Goal: Task Accomplishment & Management: Use online tool/utility

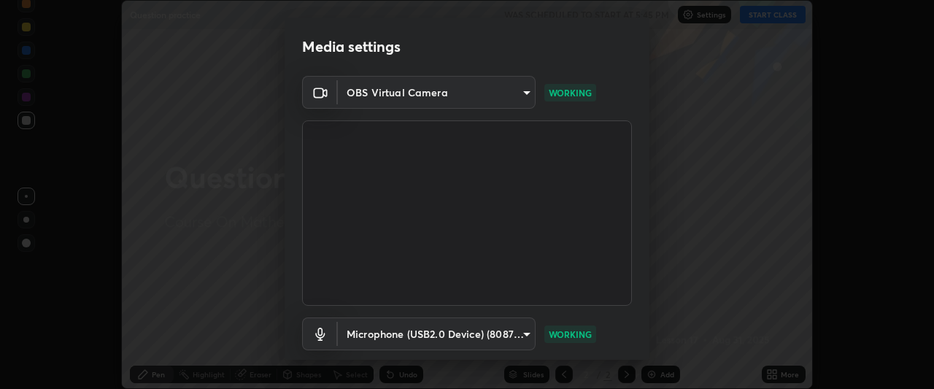
scroll to position [90, 0]
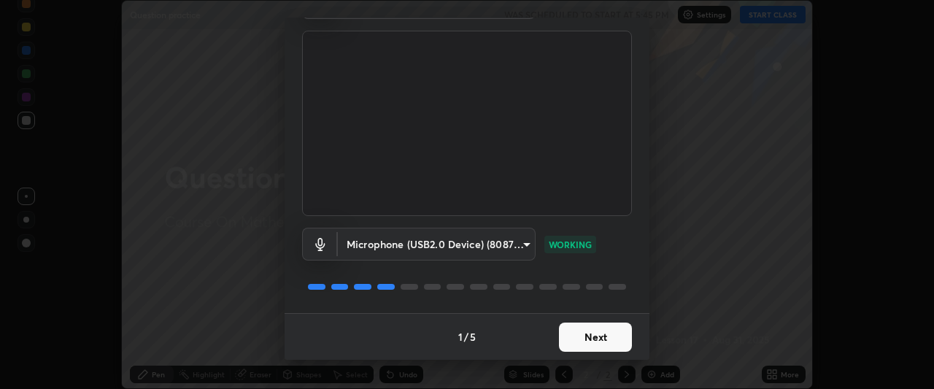
click at [578, 339] on button "Next" at bounding box center [595, 337] width 73 height 29
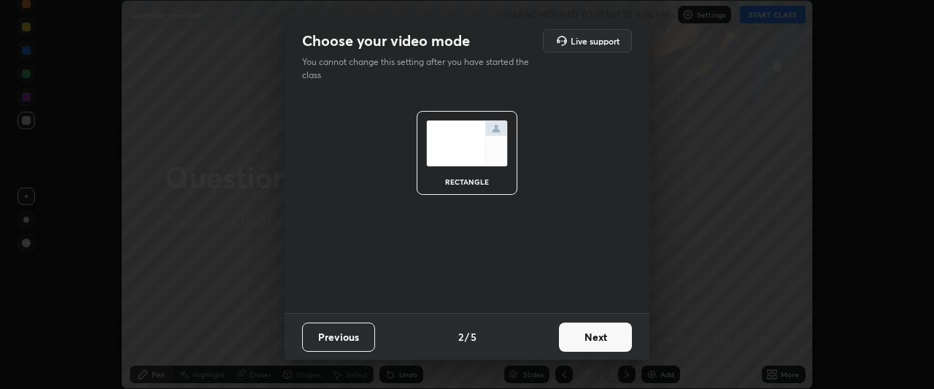
scroll to position [0, 0]
click at [583, 345] on button "Next" at bounding box center [595, 337] width 73 height 29
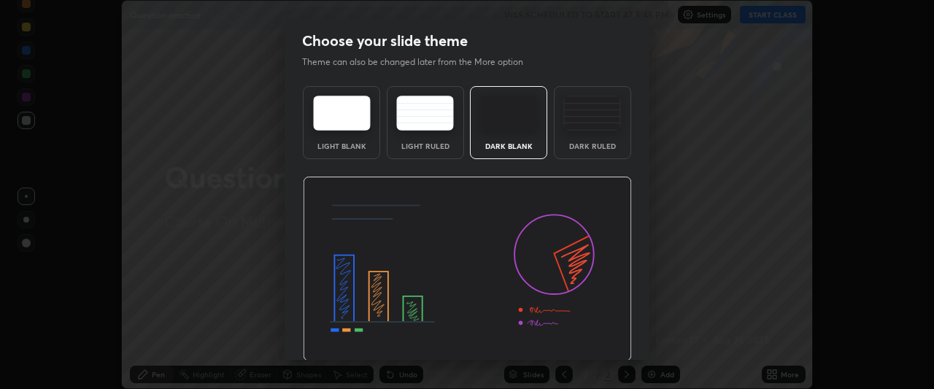
click at [583, 341] on img at bounding box center [467, 269] width 329 height 185
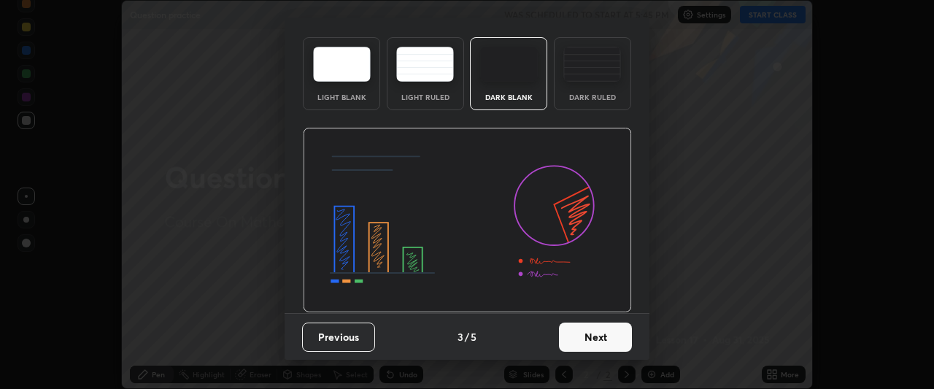
click at [604, 337] on button "Next" at bounding box center [595, 337] width 73 height 29
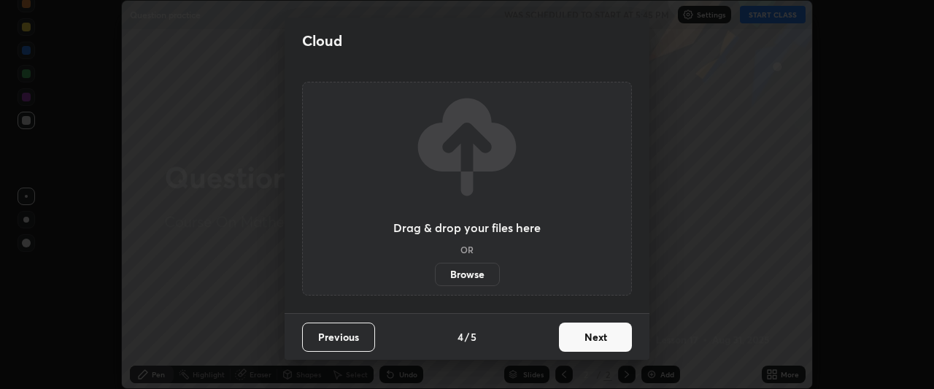
scroll to position [0, 0]
click at [586, 339] on button "Next" at bounding box center [595, 337] width 73 height 29
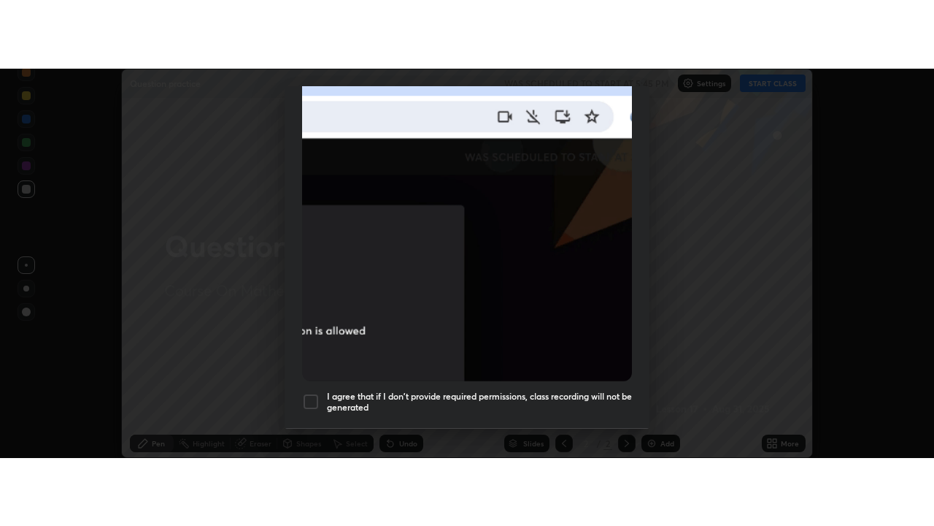
scroll to position [388, 0]
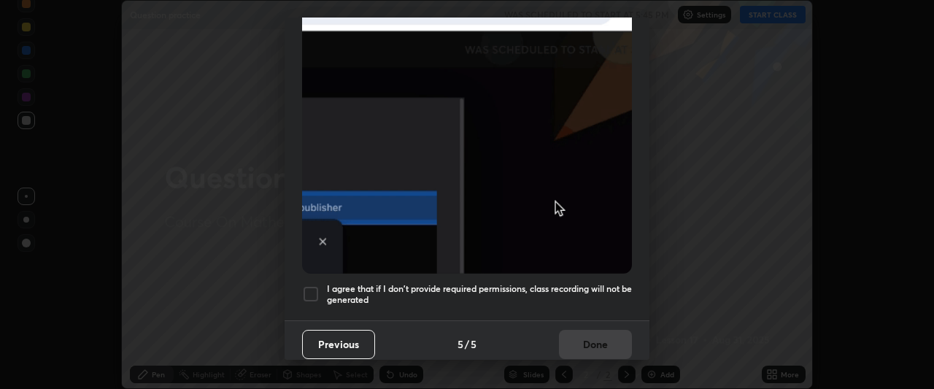
click at [306, 294] on div at bounding box center [311, 294] width 18 height 18
click at [584, 337] on button "Done" at bounding box center [595, 344] width 73 height 29
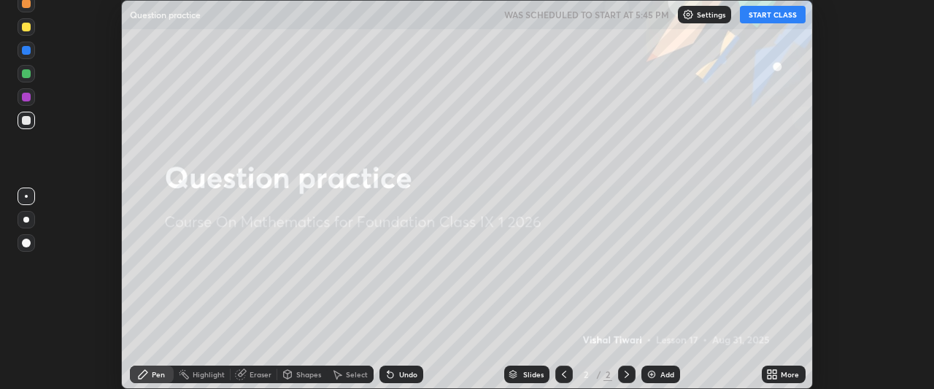
click at [775, 372] on icon at bounding box center [776, 372] width 4 height 4
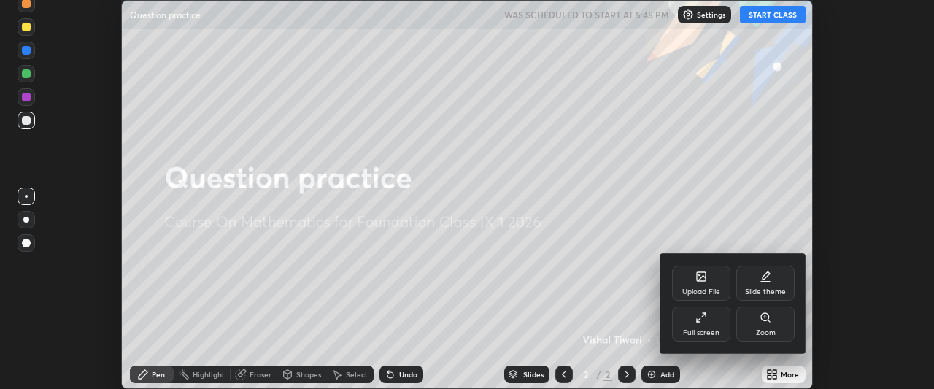
click at [704, 291] on div "Upload File" at bounding box center [702, 291] width 38 height 7
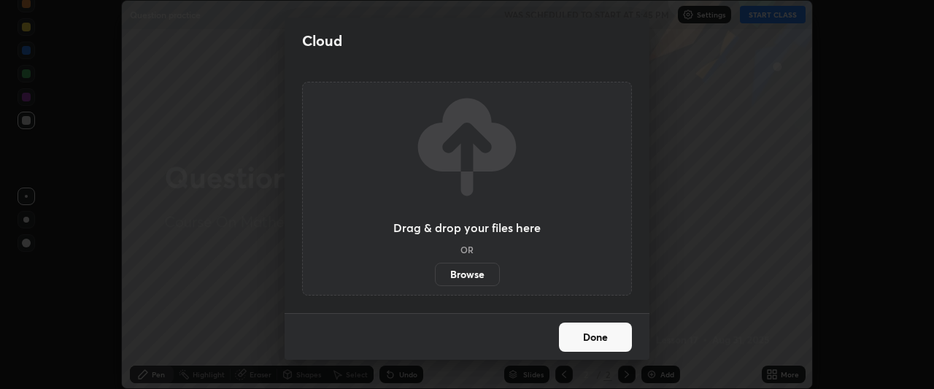
click at [469, 275] on label "Browse" at bounding box center [467, 274] width 65 height 23
click at [435, 275] on input "Browse" at bounding box center [435, 274] width 0 height 23
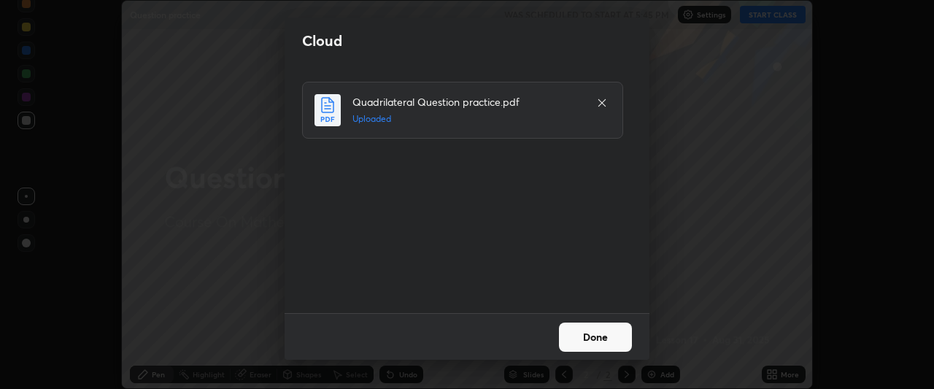
click at [594, 341] on button "Done" at bounding box center [595, 337] width 73 height 29
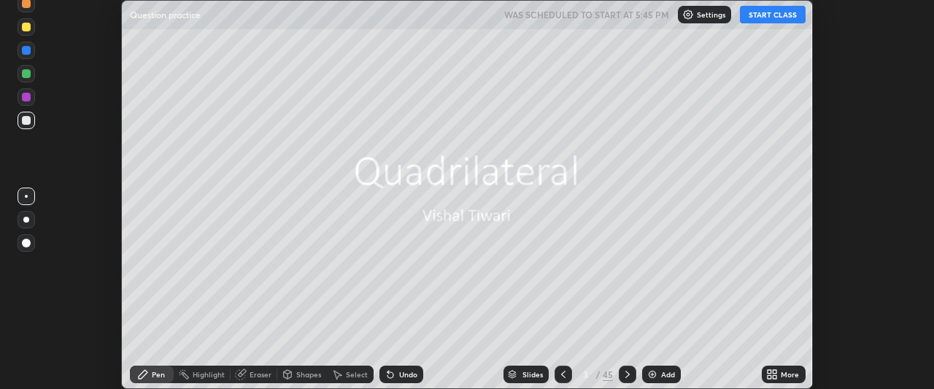
click at [773, 13] on button "START CLASS" at bounding box center [773, 15] width 66 height 18
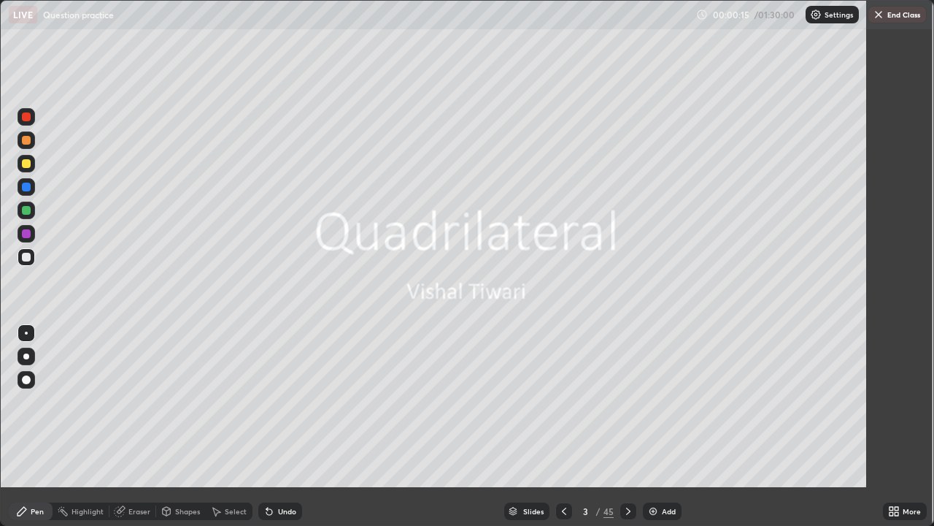
scroll to position [526, 934]
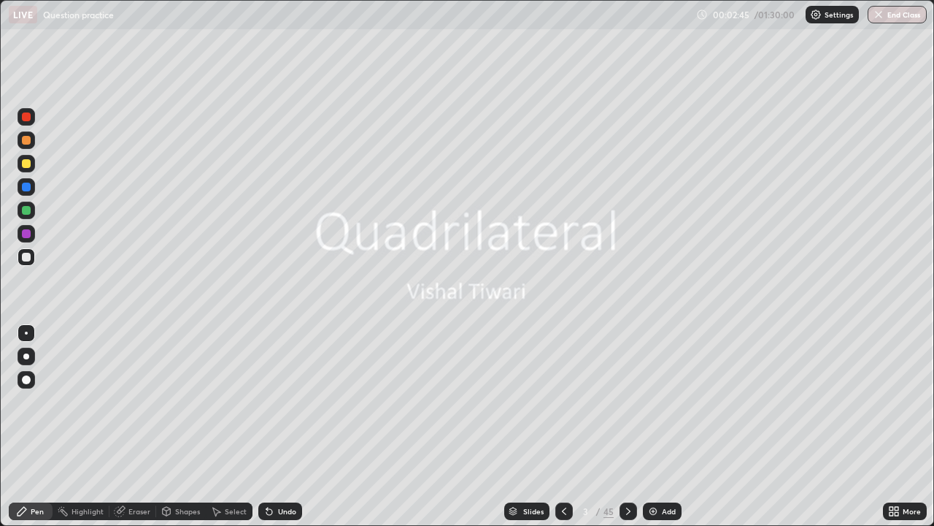
click at [620, 388] on div at bounding box center [629, 511] width 18 height 18
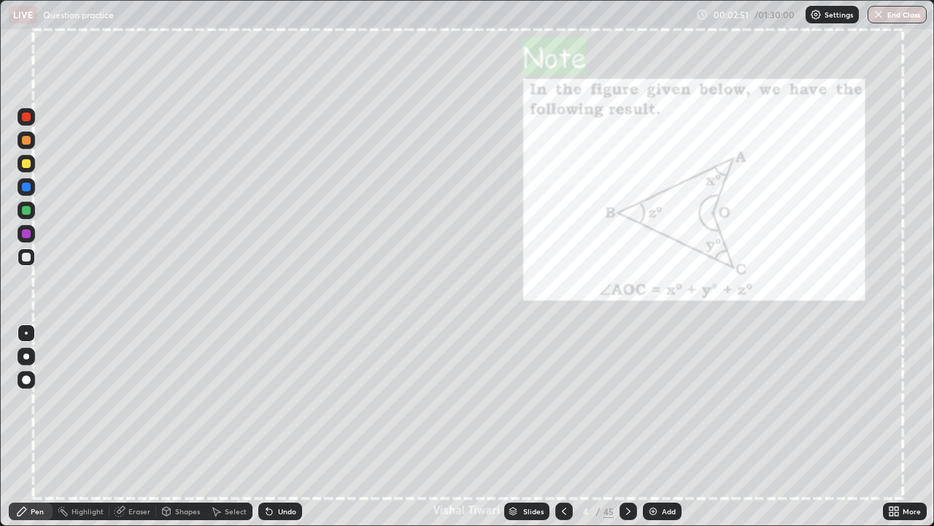
click at [39, 388] on div "Pen" at bounding box center [37, 510] width 13 height 7
click at [38, 388] on div "Pen" at bounding box center [31, 511] width 44 height 18
click at [26, 257] on div at bounding box center [26, 257] width 9 height 9
click at [26, 164] on div at bounding box center [26, 163] width 9 height 9
click at [628, 388] on icon at bounding box center [629, 511] width 12 height 12
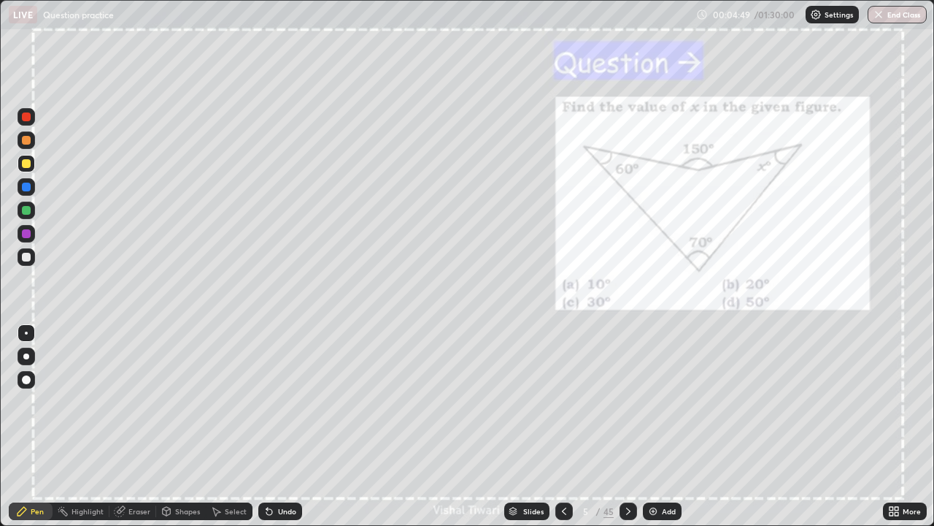
click at [26, 233] on div at bounding box center [26, 233] width 9 height 9
click at [597, 388] on div "/" at bounding box center [598, 511] width 4 height 9
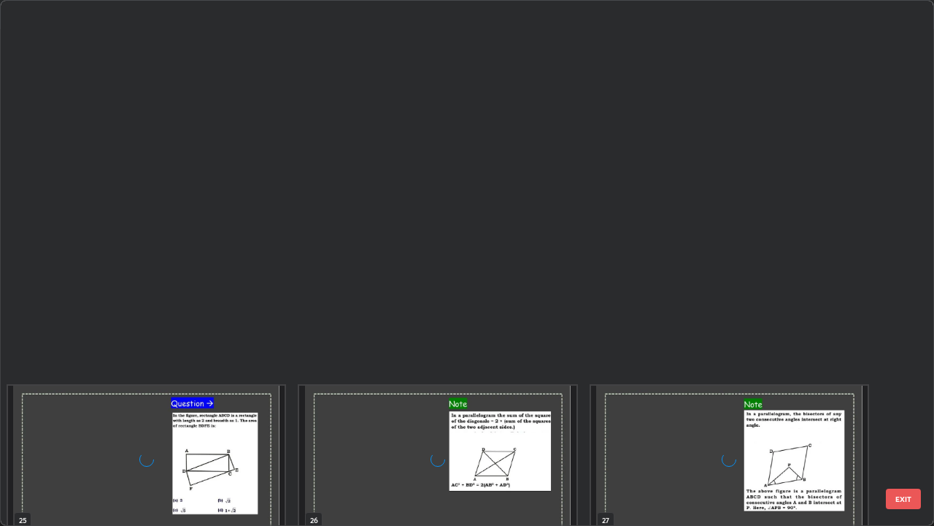
scroll to position [1935, 0]
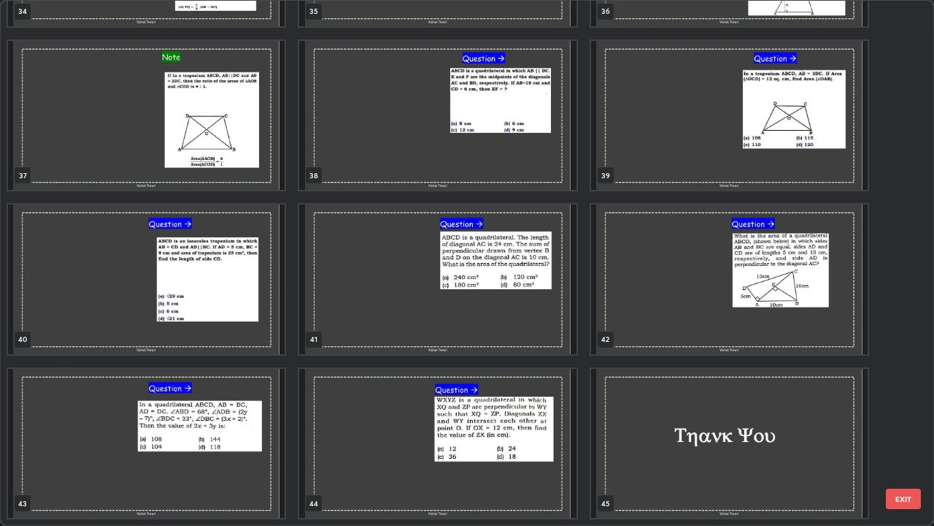
click at [465, 388] on img "grid" at bounding box center [437, 444] width 277 height 150
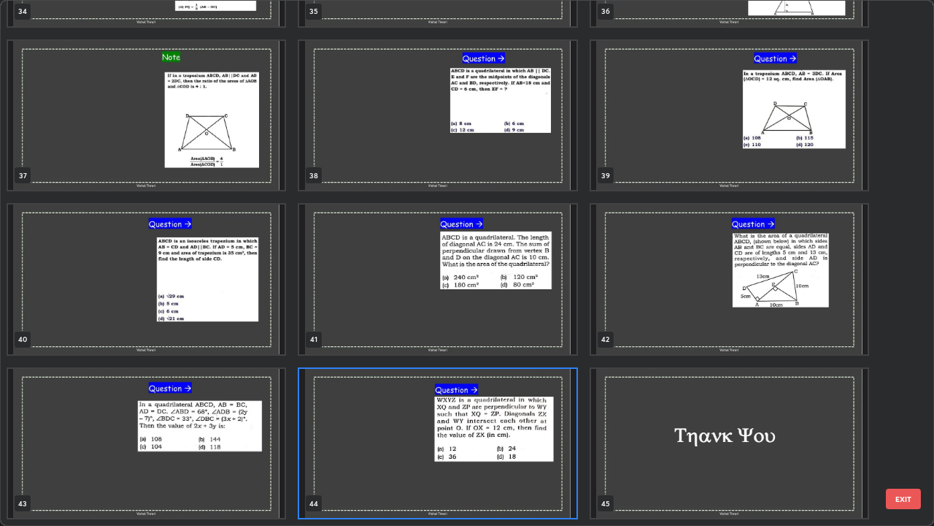
click at [462, 388] on img "grid" at bounding box center [437, 444] width 277 height 150
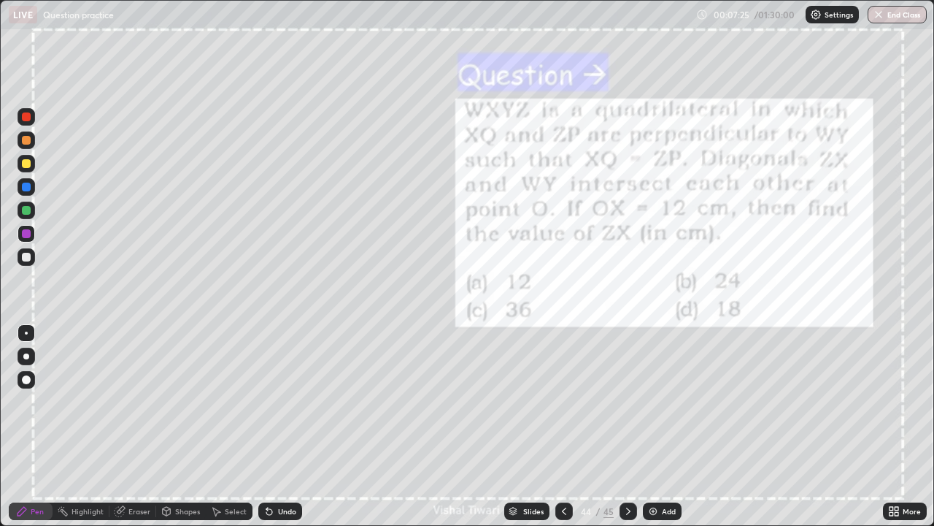
click at [142, 388] on div "Eraser" at bounding box center [139, 510] width 22 height 7
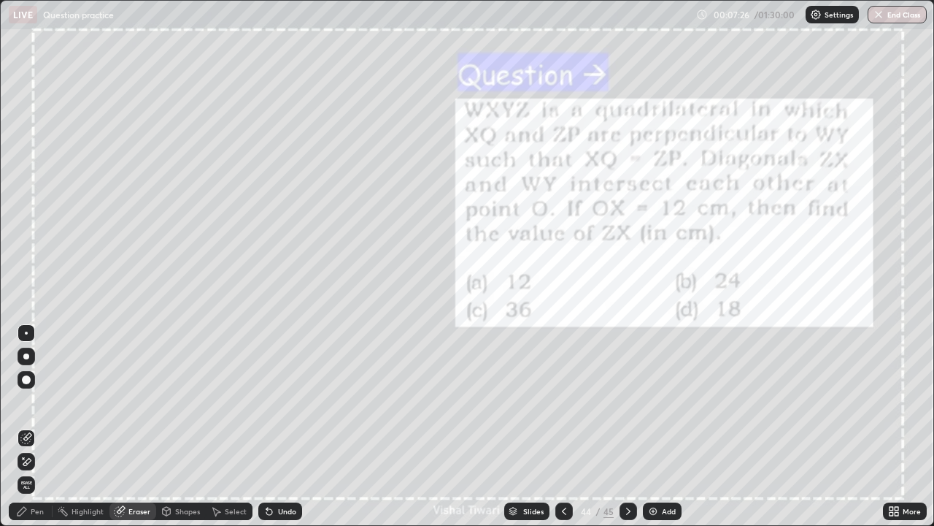
click at [133, 388] on div "Eraser" at bounding box center [139, 510] width 22 height 7
click at [29, 388] on span "Erase all" at bounding box center [26, 484] width 16 height 9
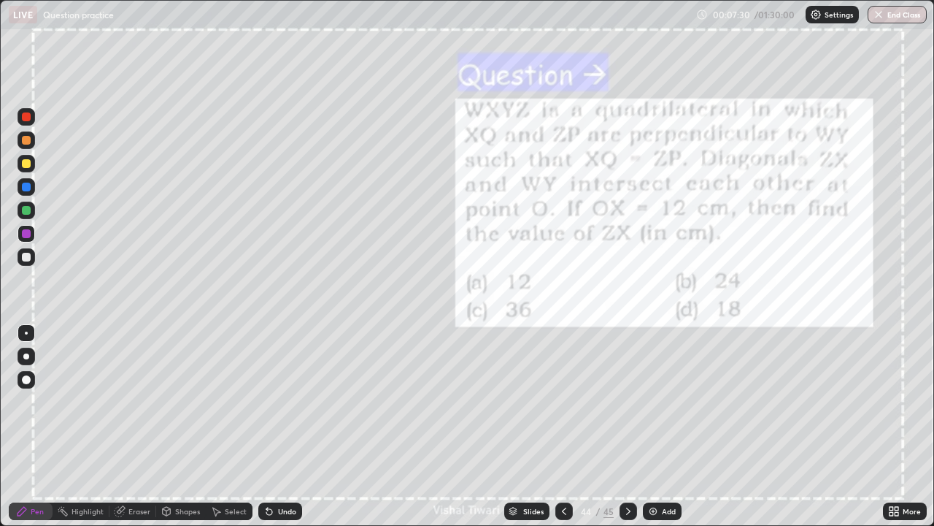
click at [24, 355] on div at bounding box center [26, 356] width 6 height 6
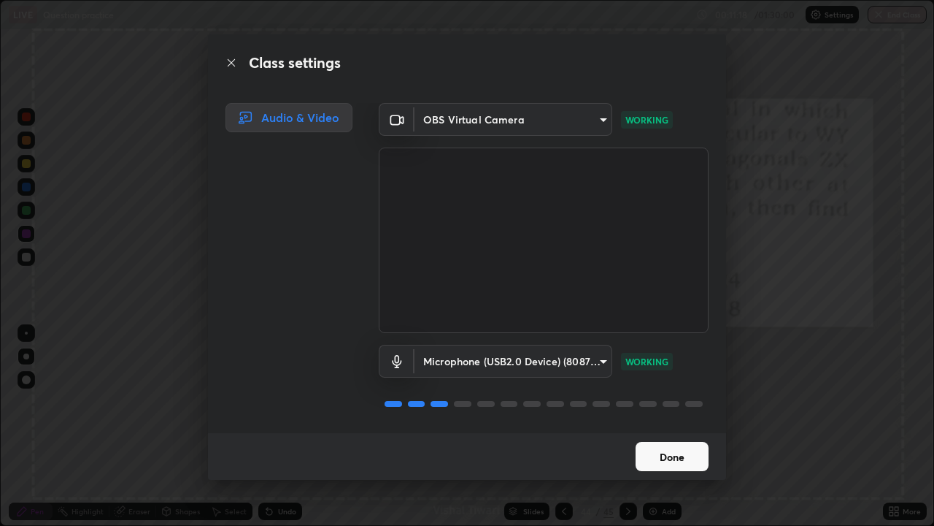
click at [660, 388] on button "Done" at bounding box center [672, 456] width 73 height 29
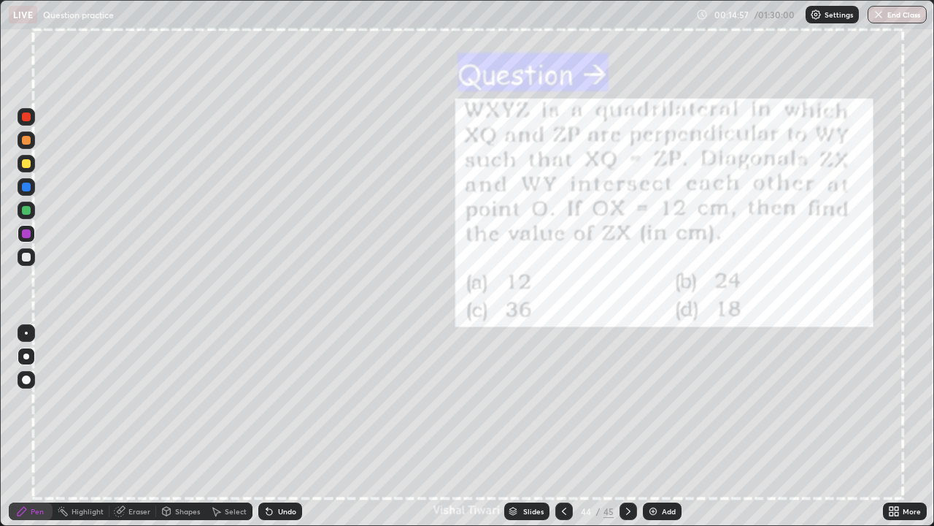
click at [26, 164] on div at bounding box center [26, 163] width 9 height 9
click at [597, 388] on div "/" at bounding box center [598, 511] width 4 height 9
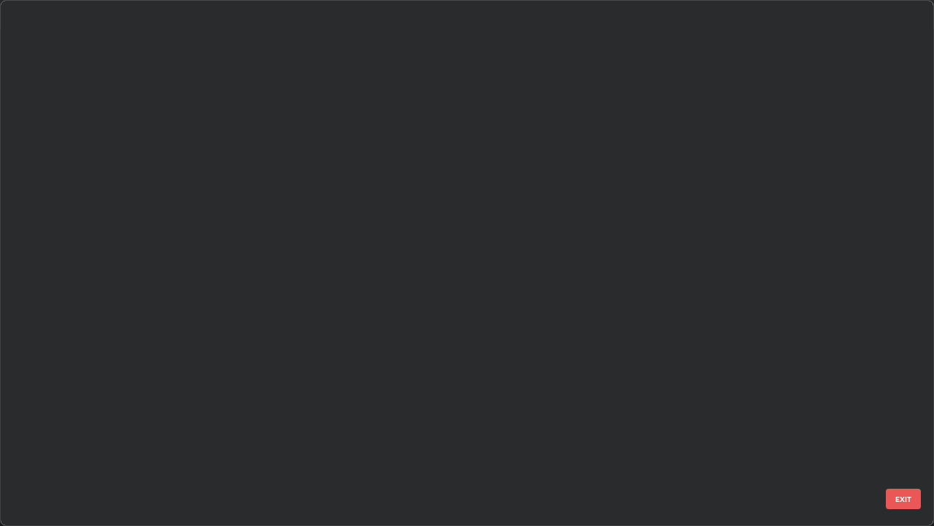
scroll to position [0, 0]
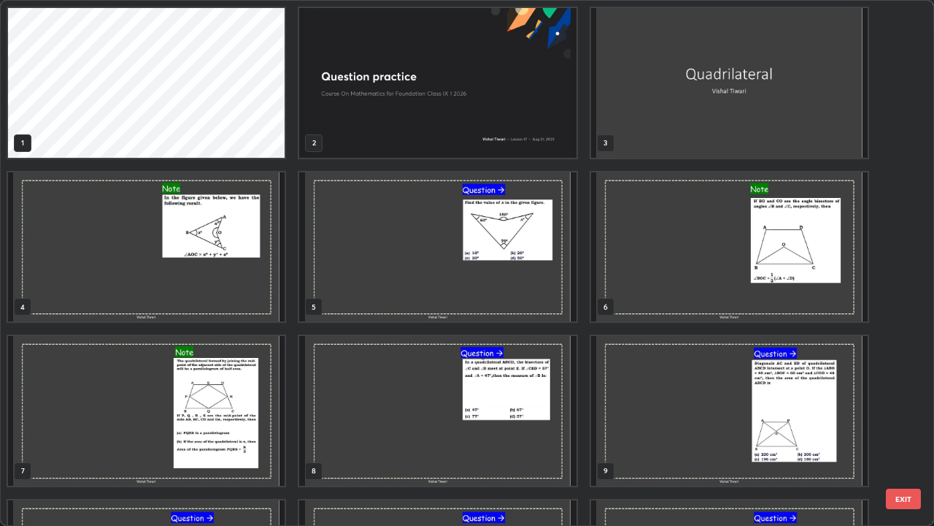
click at [710, 271] on img "grid" at bounding box center [729, 247] width 277 height 150
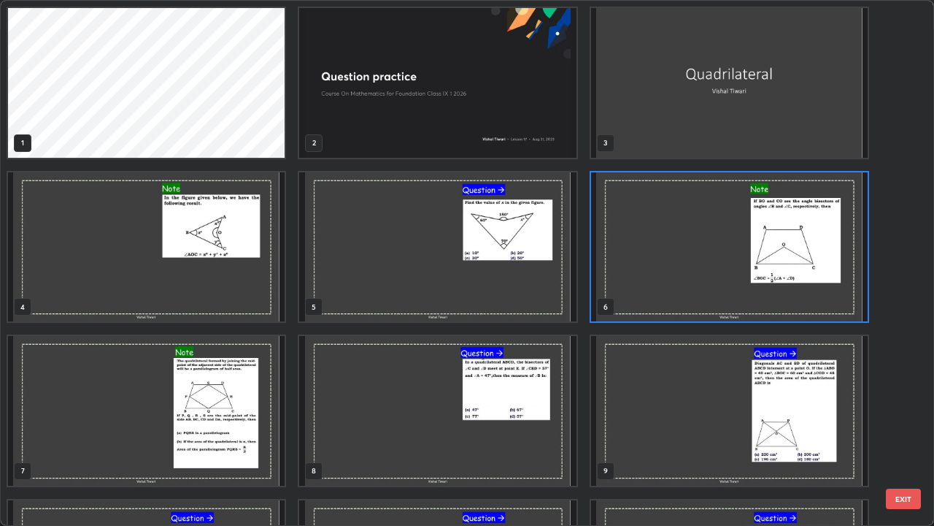
click at [713, 272] on img "grid" at bounding box center [729, 247] width 277 height 150
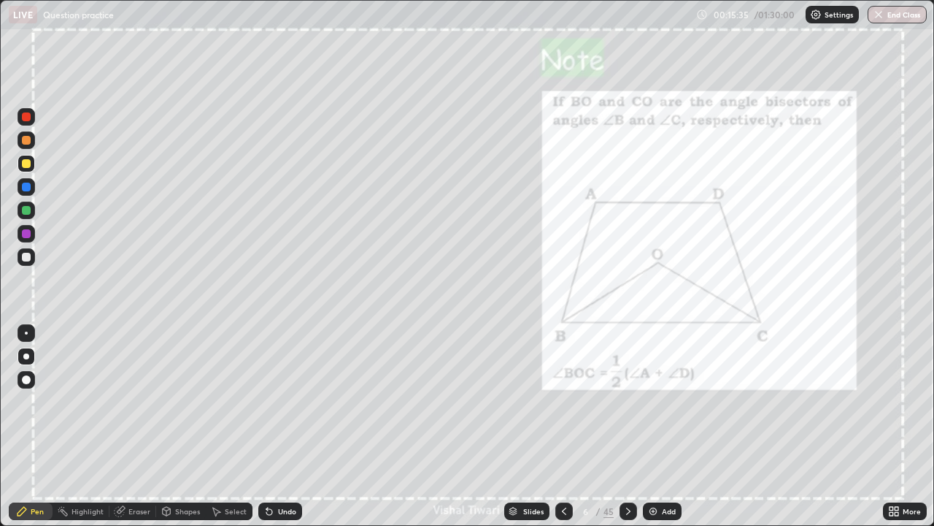
click at [28, 235] on div at bounding box center [26, 233] width 9 height 9
click at [627, 388] on icon at bounding box center [629, 511] width 12 height 12
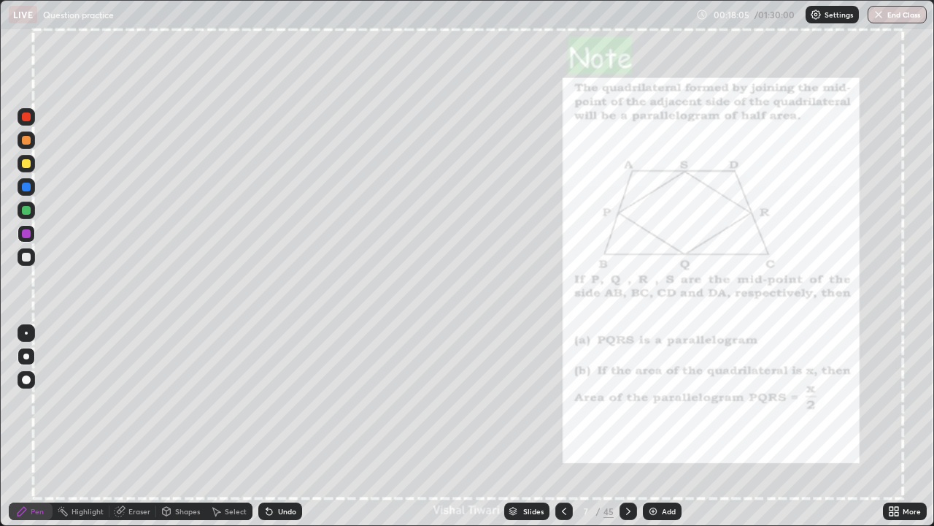
click at [626, 388] on icon at bounding box center [629, 511] width 12 height 12
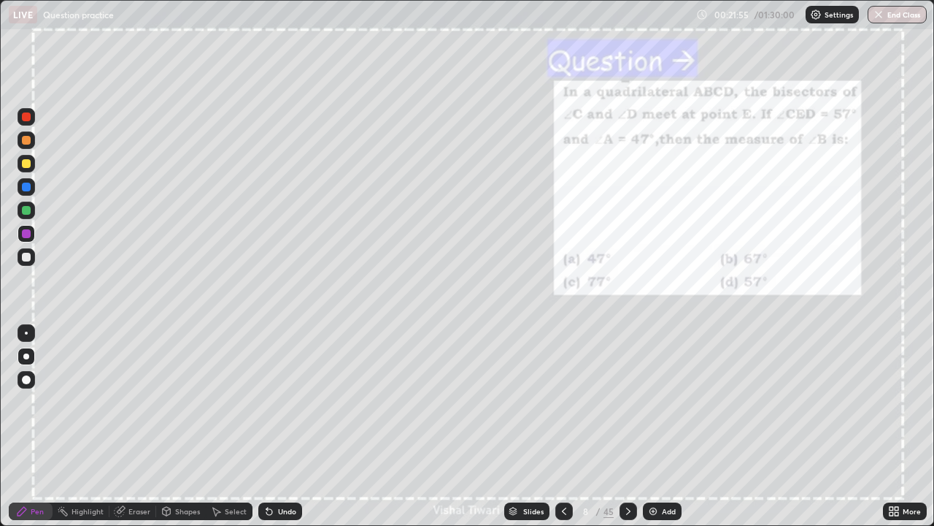
click at [524, 388] on div "Slides" at bounding box center [533, 510] width 20 height 7
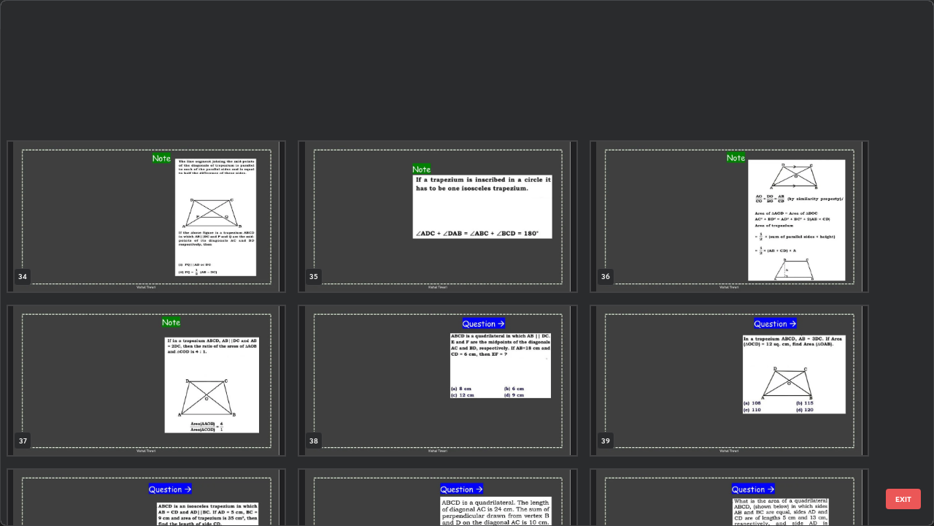
scroll to position [1935, 0]
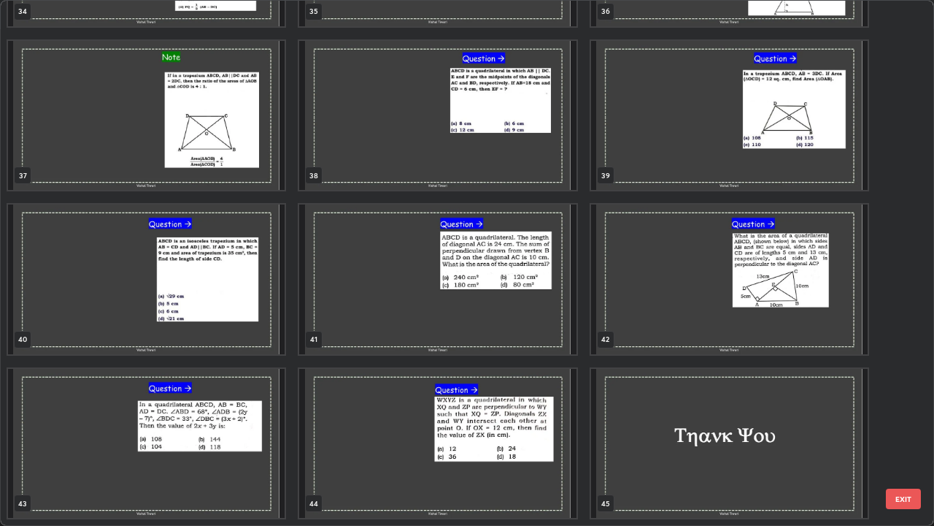
click at [227, 388] on img "grid" at bounding box center [146, 444] width 277 height 150
click at [226, 388] on img "grid" at bounding box center [146, 444] width 277 height 150
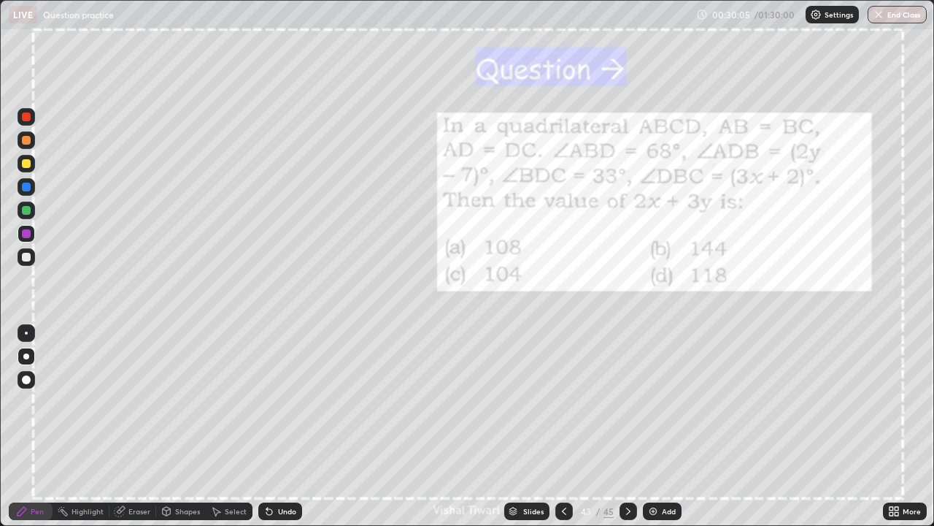
click at [32, 208] on div at bounding box center [27, 210] width 18 height 18
click at [526, 388] on div "Slides" at bounding box center [533, 510] width 20 height 7
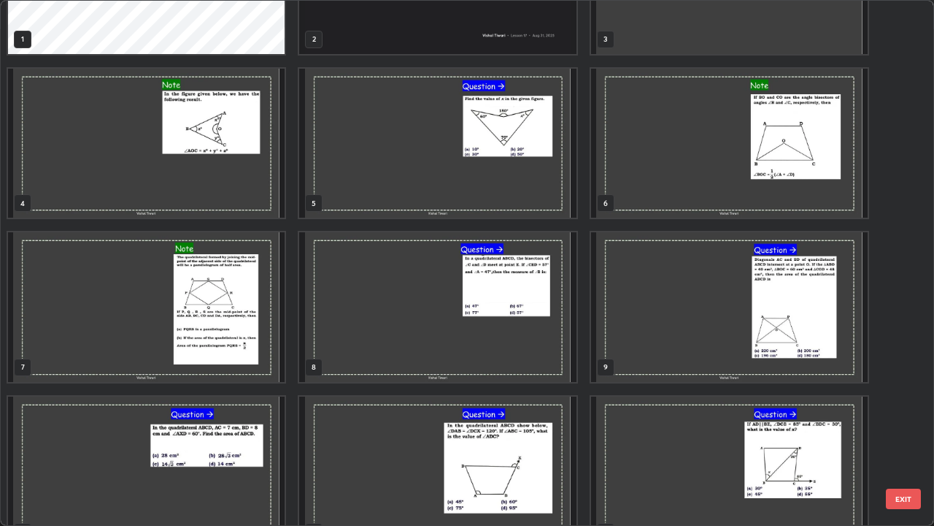
scroll to position [0, 0]
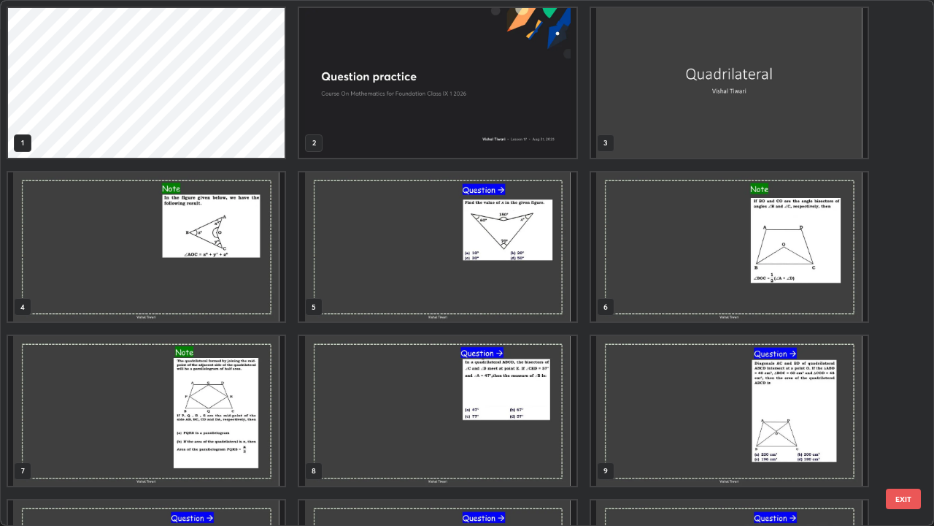
click at [659, 388] on img "grid" at bounding box center [729, 411] width 277 height 150
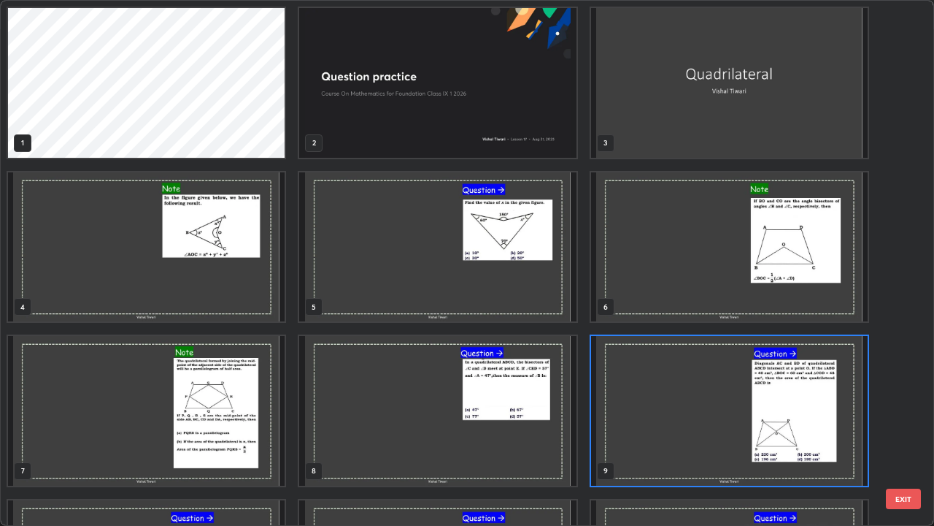
click at [672, 388] on img "grid" at bounding box center [729, 411] width 277 height 150
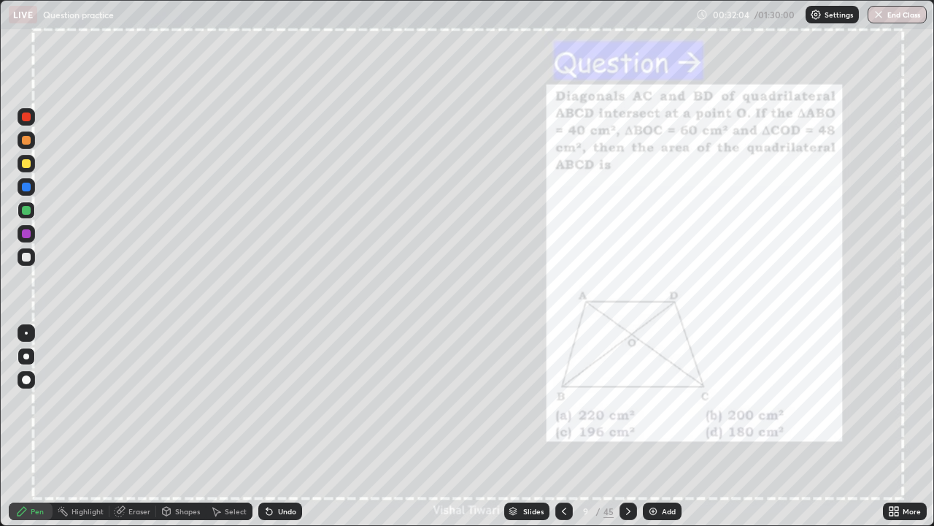
click at [626, 388] on icon at bounding box center [629, 511] width 12 height 12
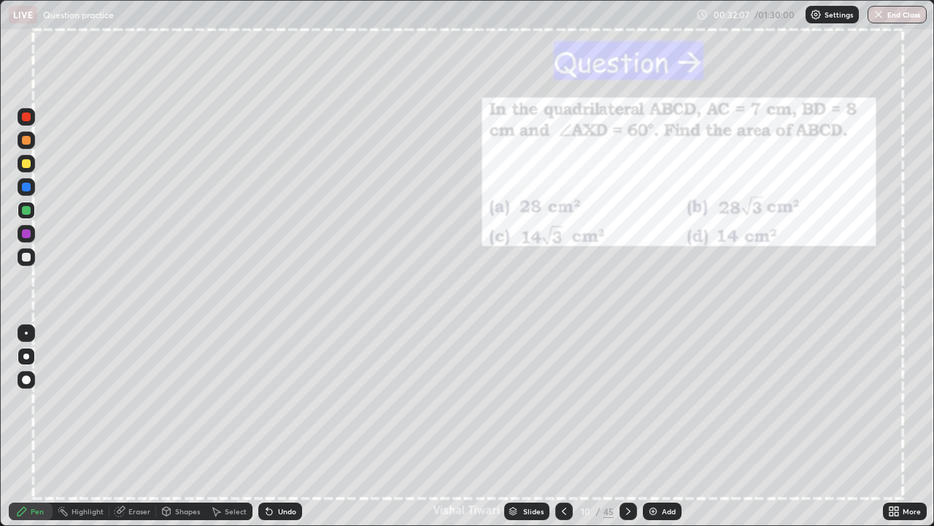
click at [621, 388] on div at bounding box center [629, 511] width 18 height 18
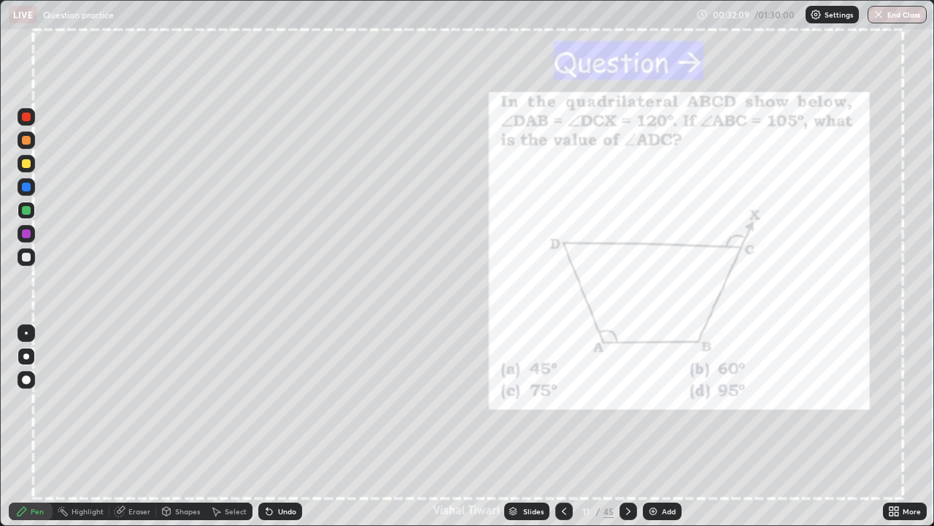
click at [556, 388] on div at bounding box center [565, 511] width 18 height 18
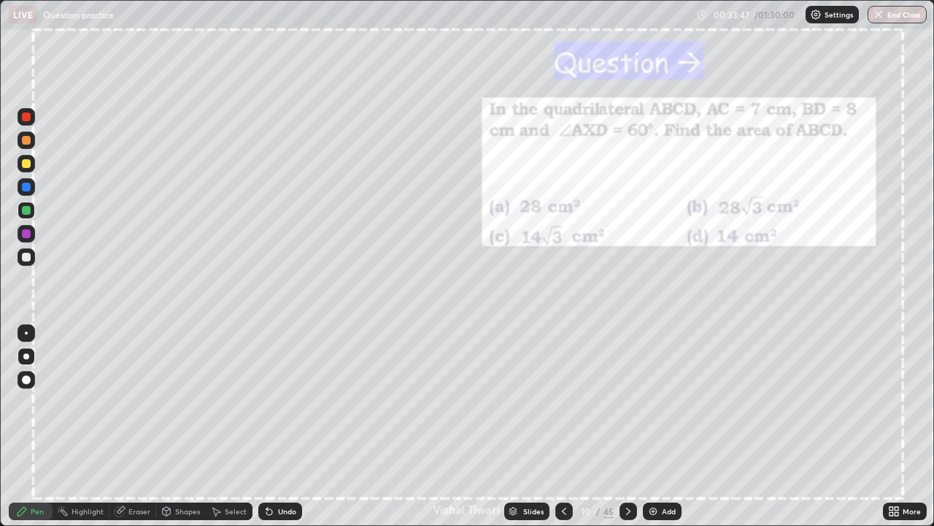
click at [626, 388] on div at bounding box center [629, 511] width 18 height 18
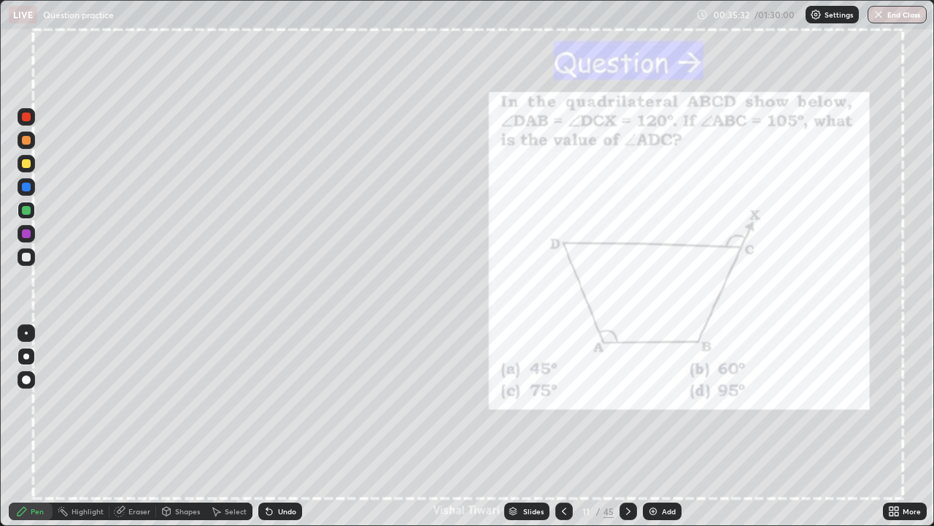
click at [625, 388] on icon at bounding box center [629, 511] width 12 height 12
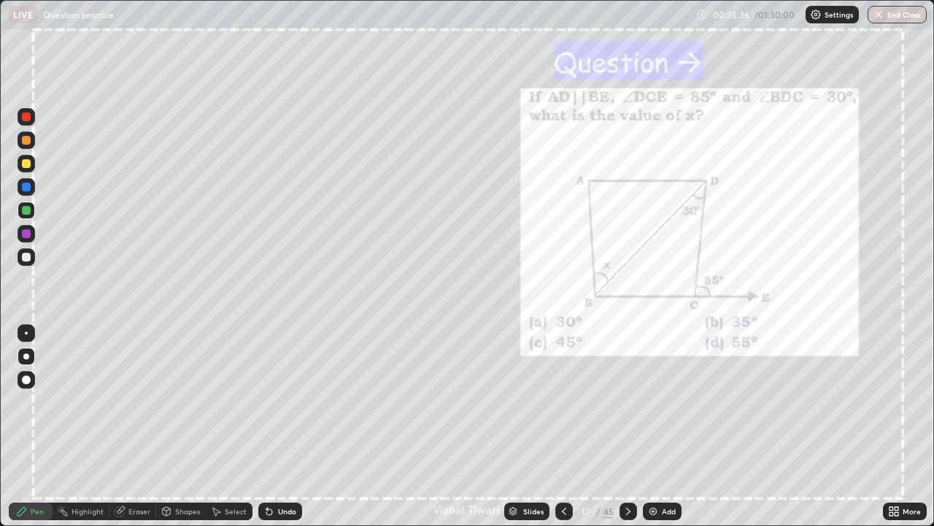
click at [563, 388] on icon at bounding box center [565, 511] width 12 height 12
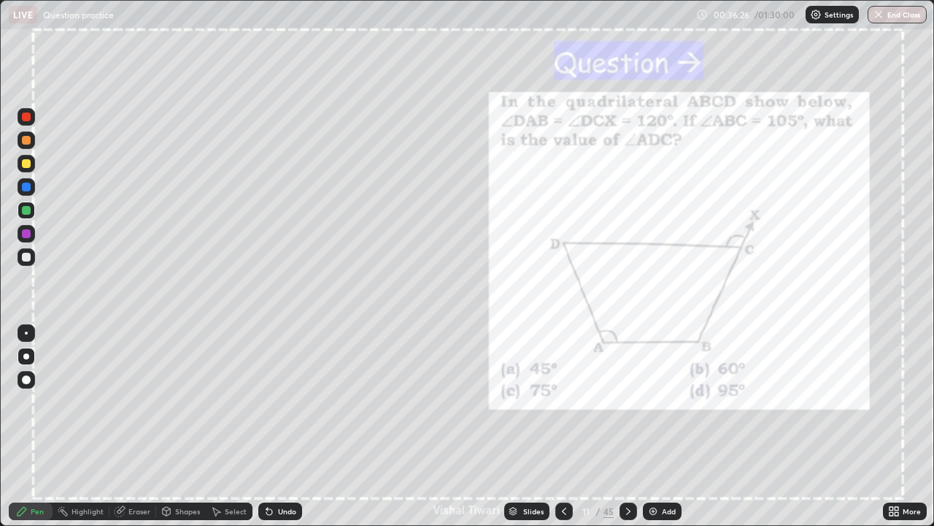
click at [627, 388] on icon at bounding box center [629, 511] width 12 height 12
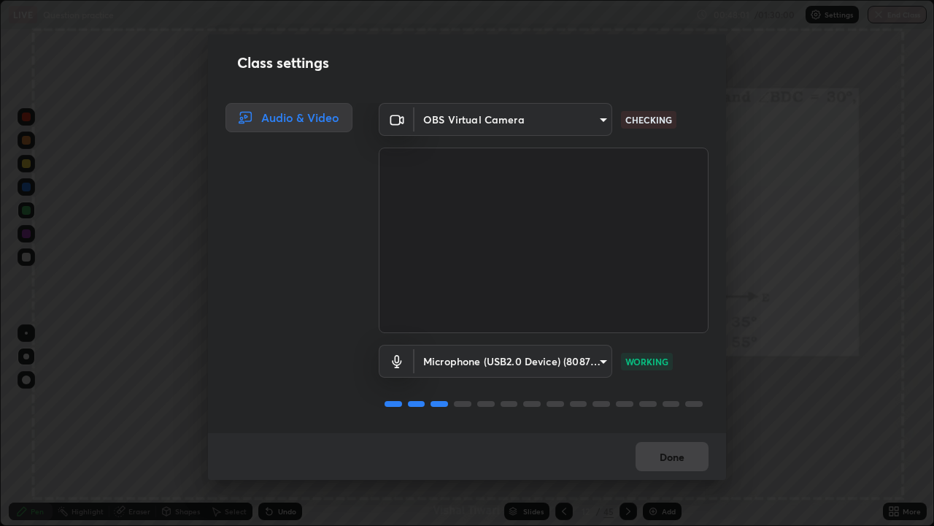
click at [683, 388] on div "Done" at bounding box center [467, 456] width 518 height 47
click at [677, 388] on div "Done" at bounding box center [467, 456] width 518 height 47
click at [669, 388] on div "Done" at bounding box center [467, 456] width 518 height 47
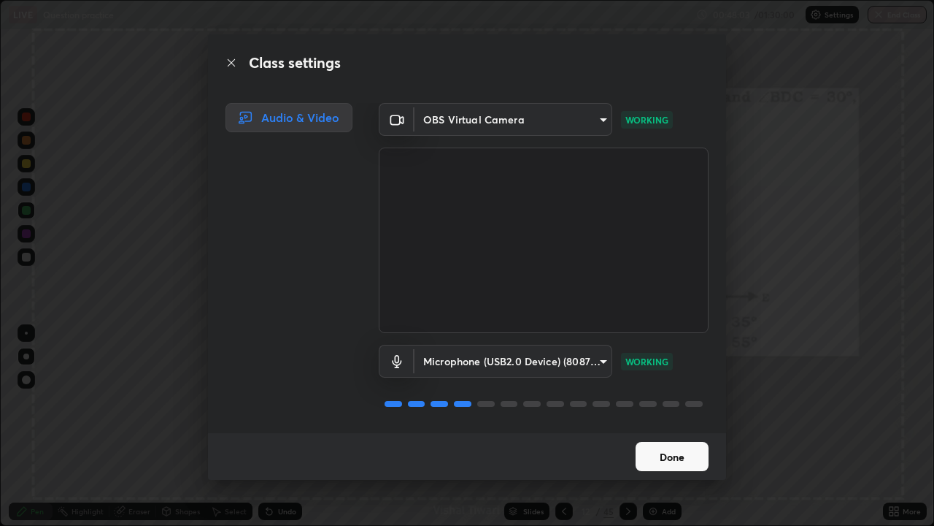
click at [679, 388] on button "Done" at bounding box center [672, 456] width 73 height 29
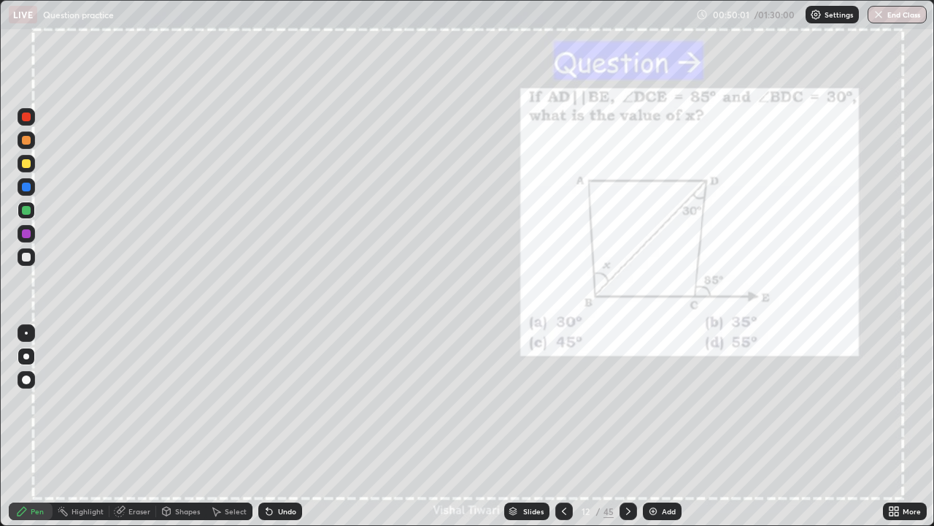
click at [628, 388] on icon at bounding box center [629, 511] width 12 height 12
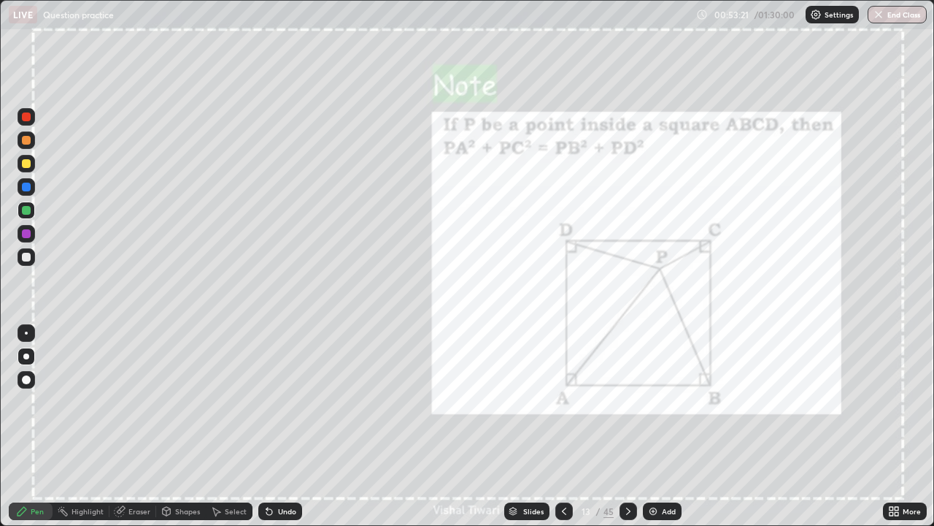
click at [626, 388] on icon at bounding box center [629, 511] width 12 height 12
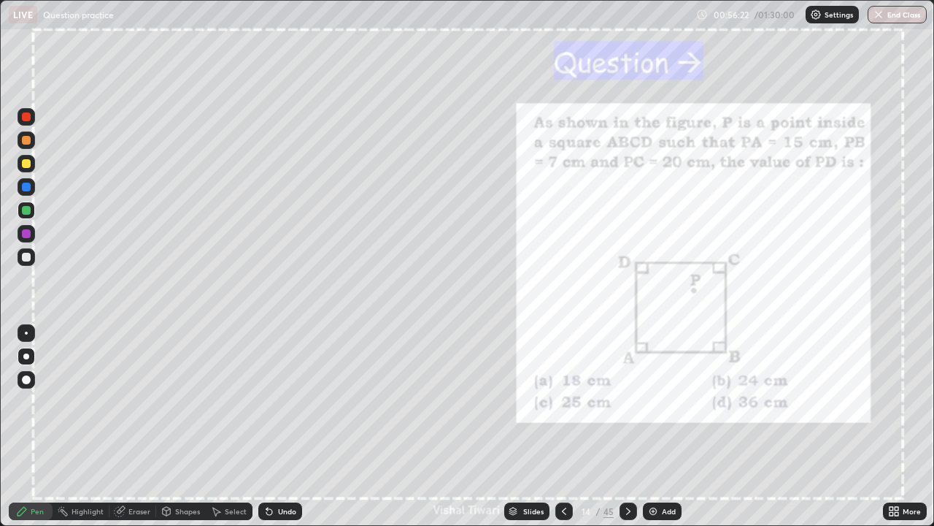
click at [626, 388] on icon at bounding box center [629, 511] width 12 height 12
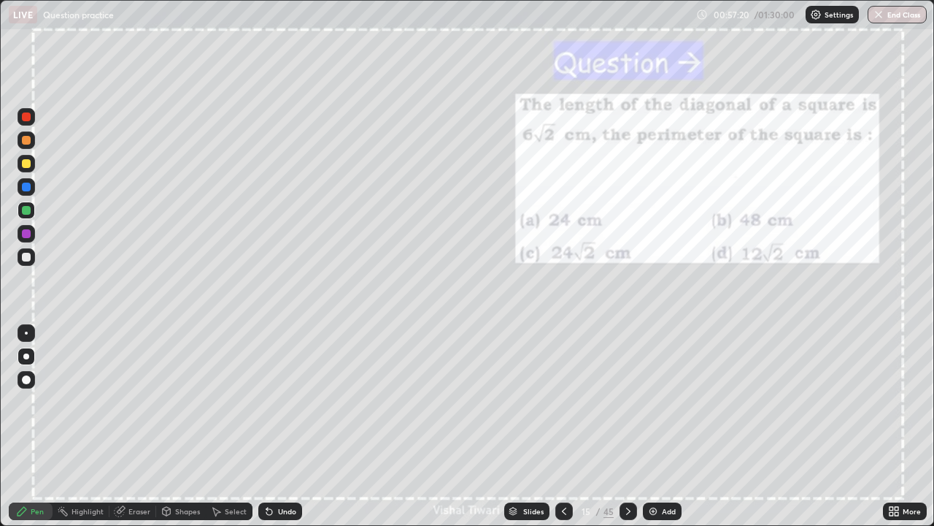
click at [179, 388] on div "Shapes" at bounding box center [181, 511] width 50 height 18
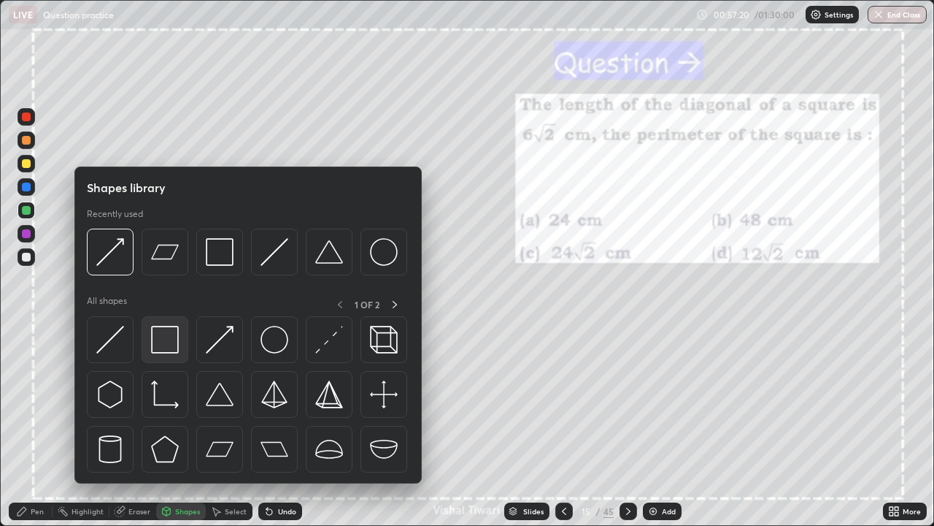
click at [160, 341] on img at bounding box center [165, 340] width 28 height 28
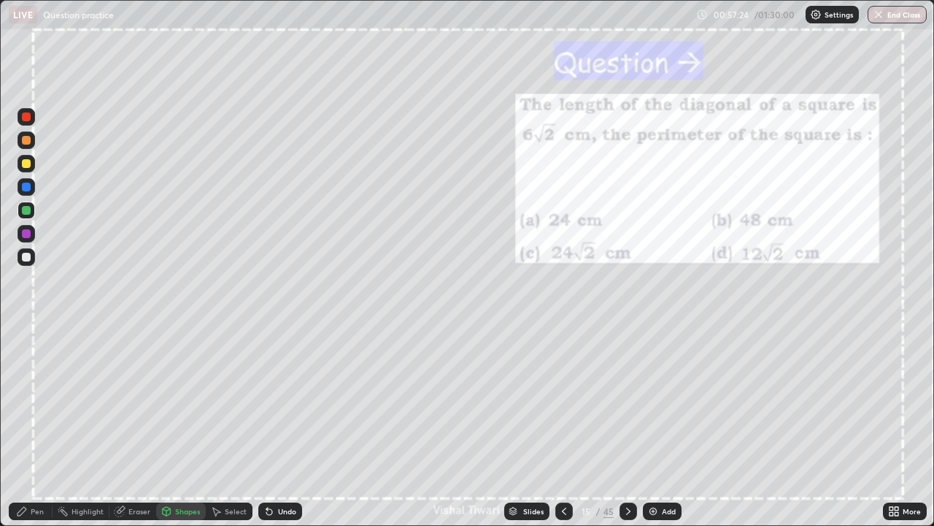
click at [31, 388] on div "Pen" at bounding box center [37, 510] width 13 height 7
click at [623, 388] on icon at bounding box center [629, 511] width 12 height 12
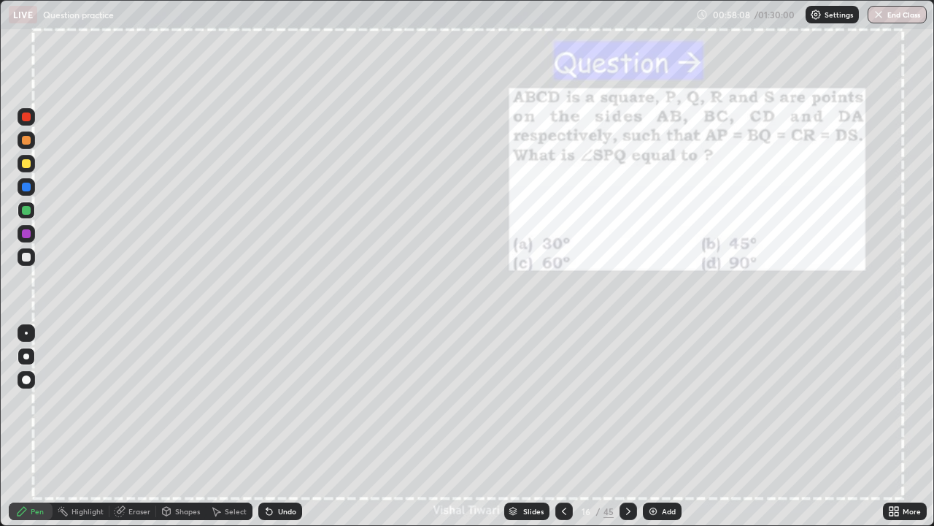
click at [563, 388] on icon at bounding box center [565, 511] width 12 height 12
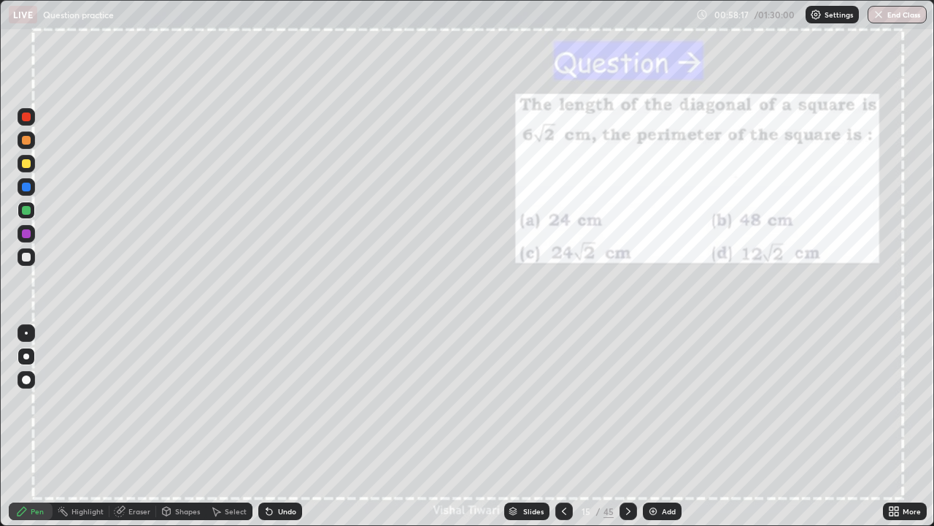
click at [626, 388] on icon at bounding box center [628, 510] width 4 height 7
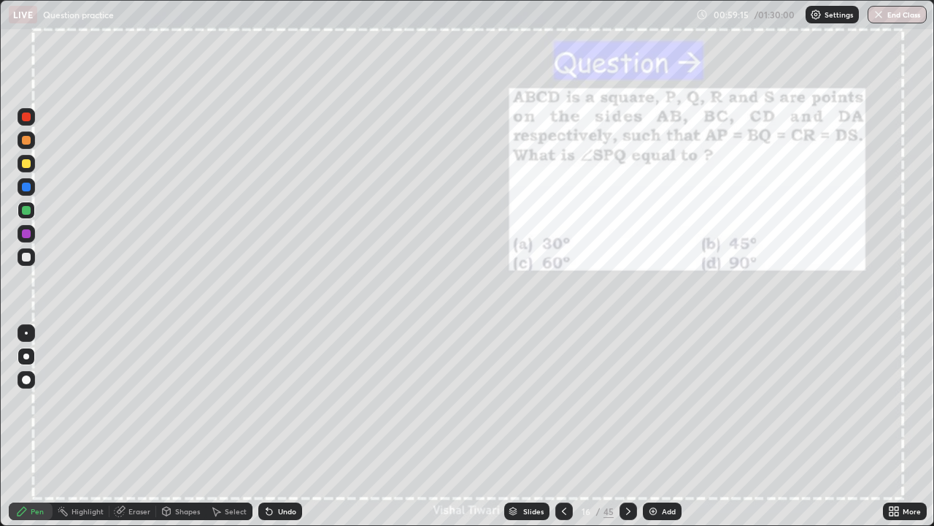
click at [175, 388] on div "Shapes" at bounding box center [187, 510] width 25 height 7
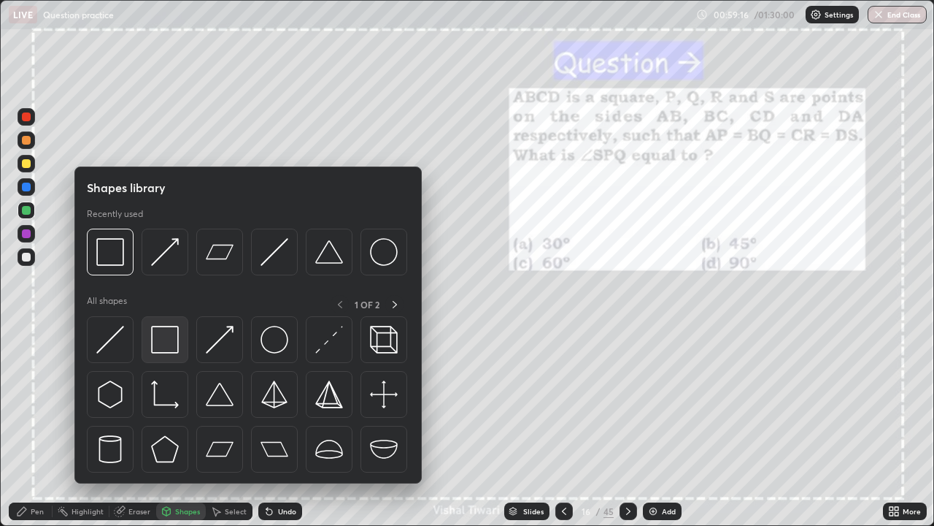
click at [162, 343] on img at bounding box center [165, 340] width 28 height 28
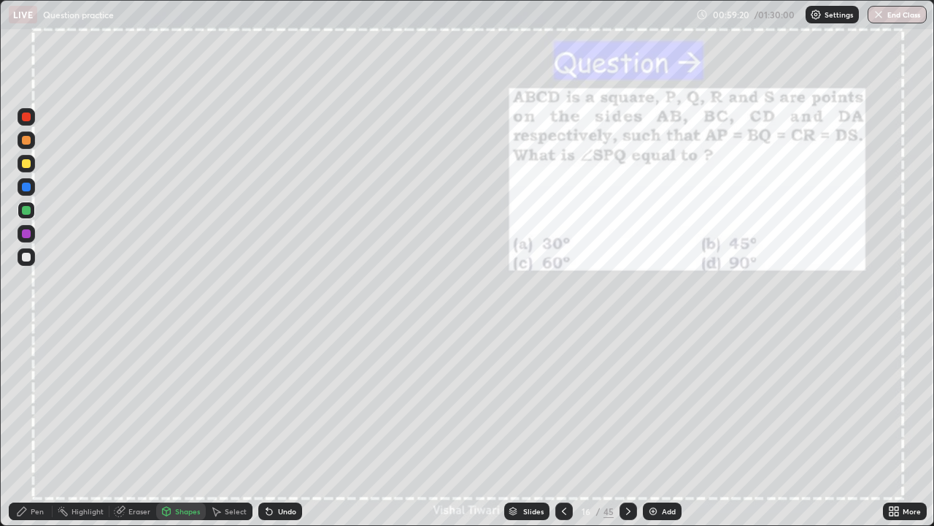
click at [28, 388] on div "Pen" at bounding box center [31, 511] width 44 height 18
click at [27, 233] on div at bounding box center [26, 233] width 9 height 9
click at [624, 388] on div at bounding box center [629, 511] width 18 height 18
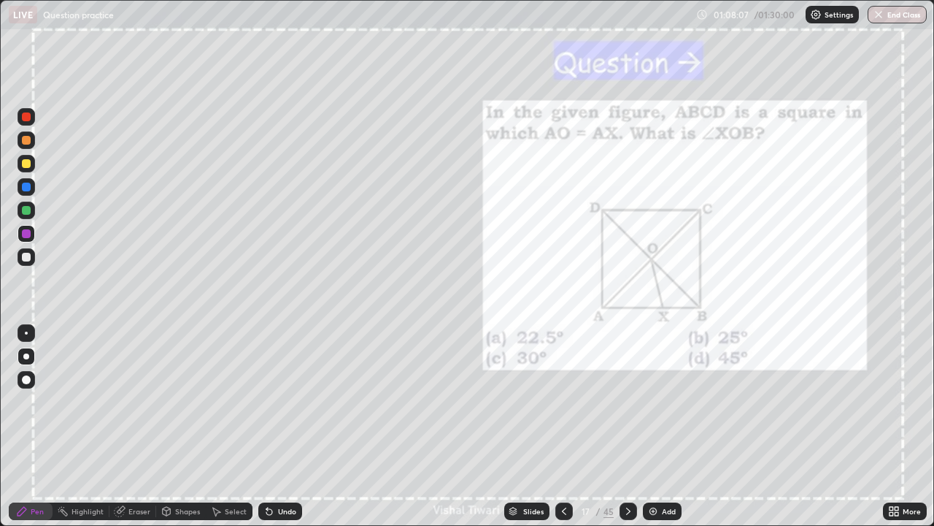
click at [183, 388] on div "Shapes" at bounding box center [187, 510] width 25 height 7
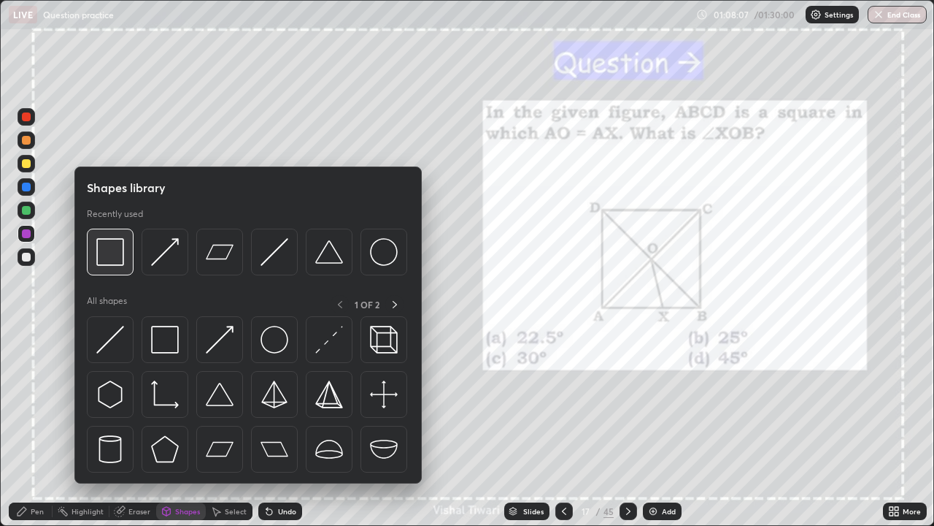
click at [100, 243] on img at bounding box center [110, 252] width 28 height 28
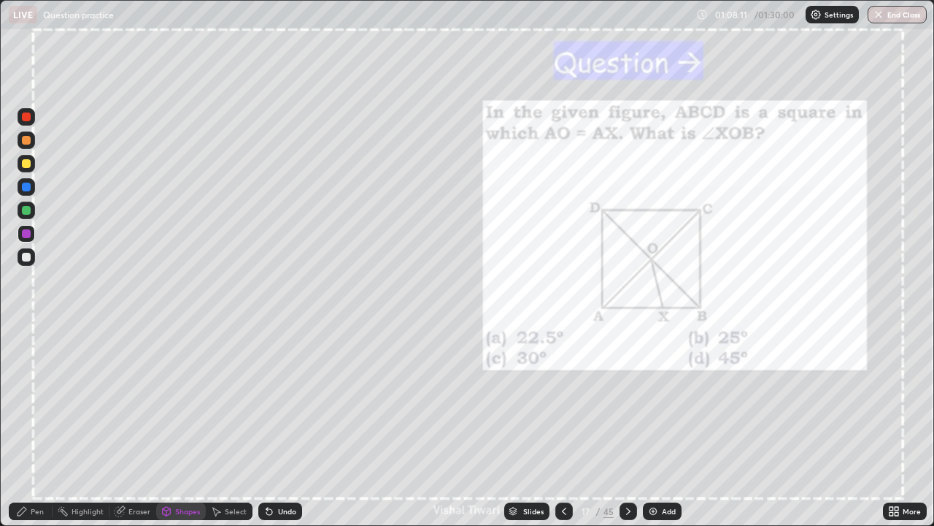
click at [188, 388] on div "Shapes" at bounding box center [187, 510] width 25 height 7
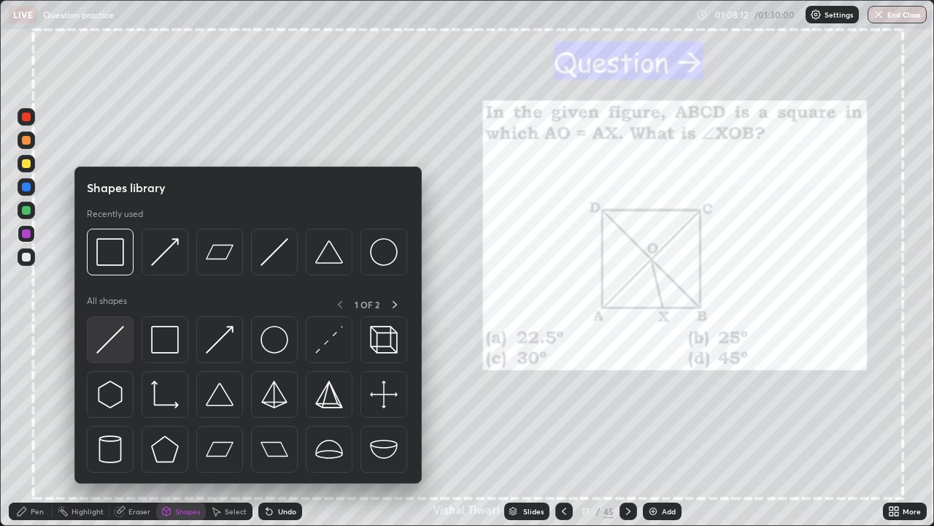
click at [112, 341] on img at bounding box center [110, 340] width 28 height 28
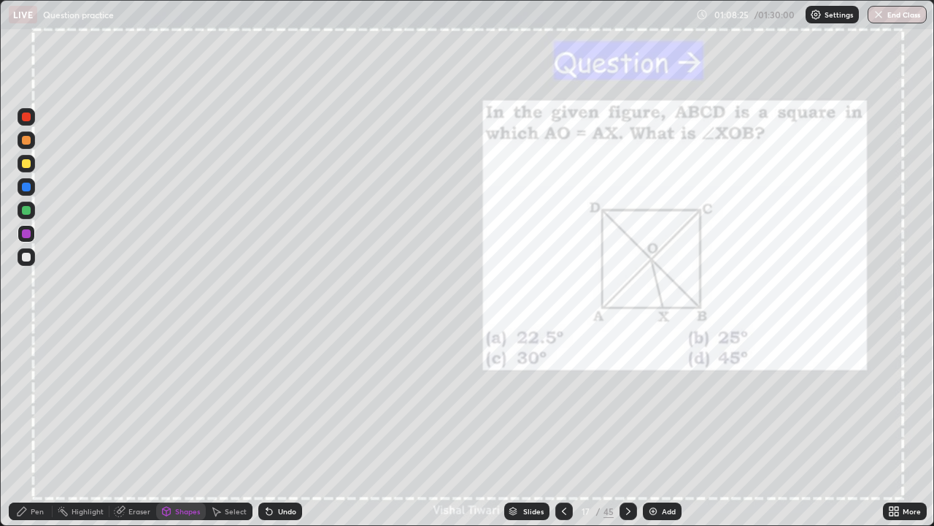
click at [37, 388] on div "Pen" at bounding box center [37, 510] width 13 height 7
click at [23, 256] on div at bounding box center [26, 257] width 9 height 9
click at [624, 388] on icon at bounding box center [629, 511] width 12 height 12
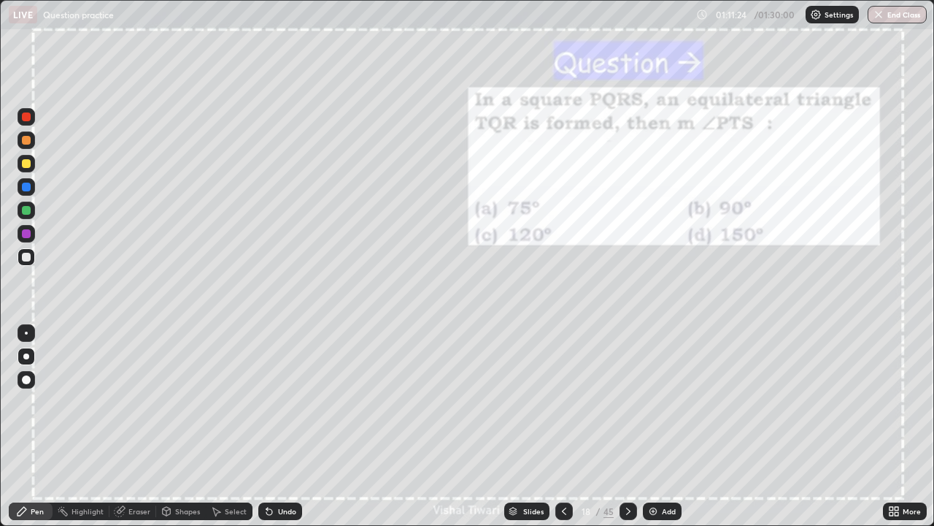
click at [626, 388] on icon at bounding box center [629, 511] width 12 height 12
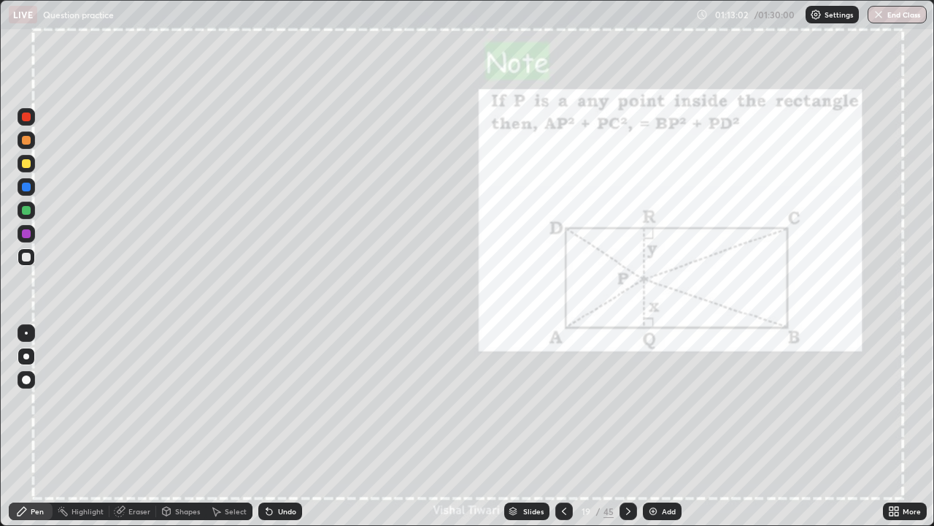
click at [634, 388] on div at bounding box center [629, 511] width 18 height 18
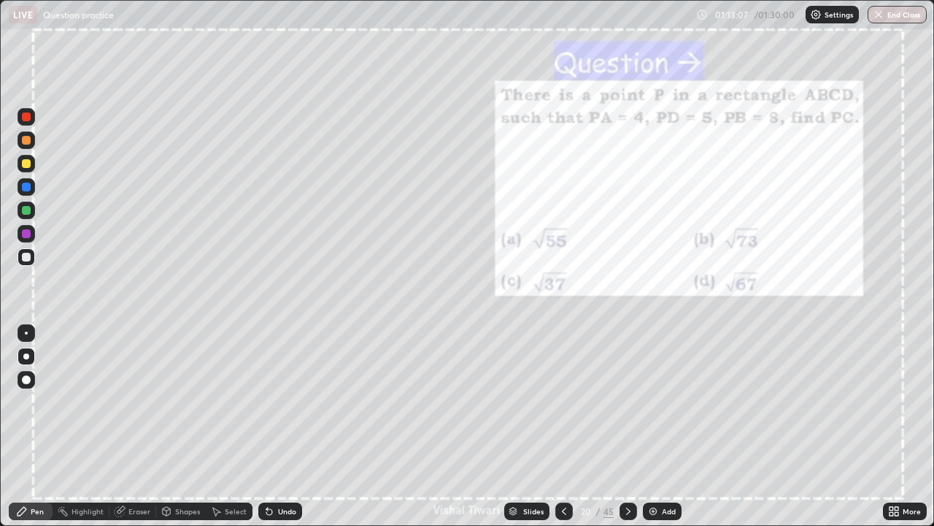
click at [626, 388] on icon at bounding box center [629, 511] width 12 height 12
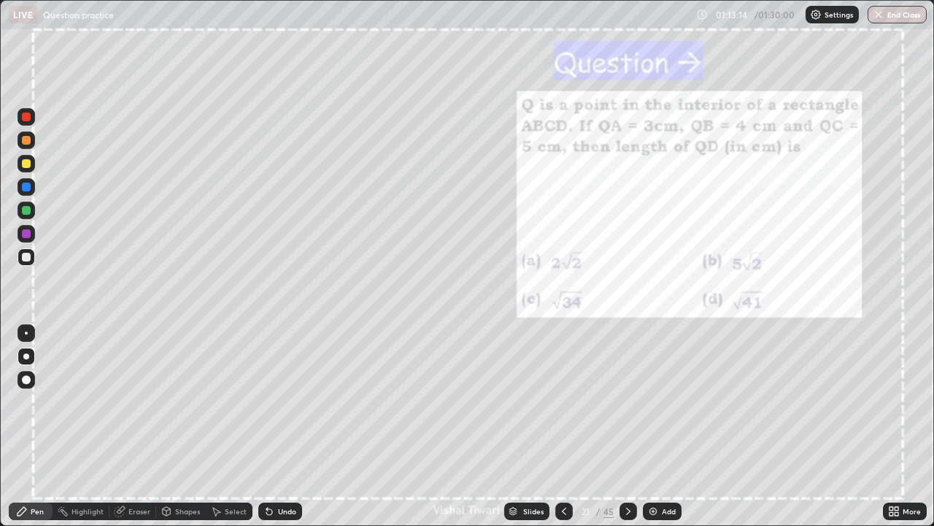
click at [626, 388] on icon at bounding box center [629, 511] width 12 height 12
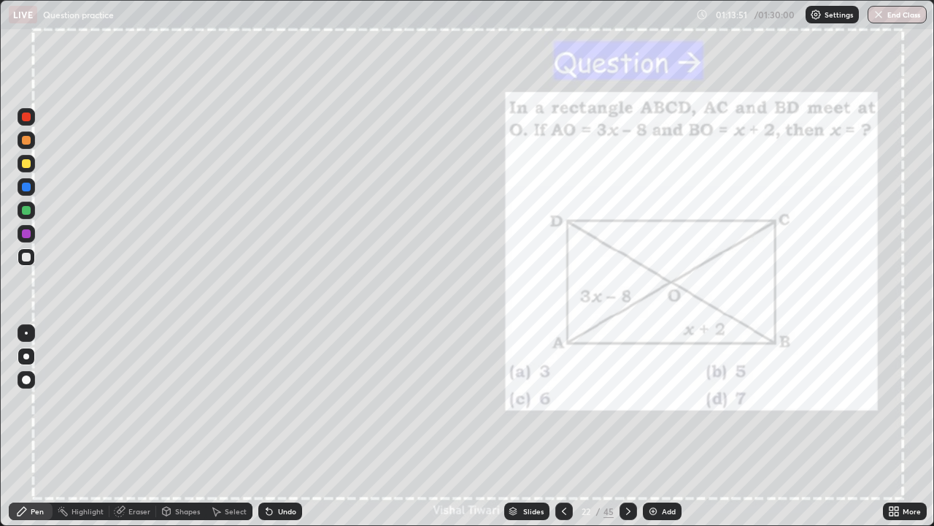
click at [625, 388] on icon at bounding box center [629, 511] width 12 height 12
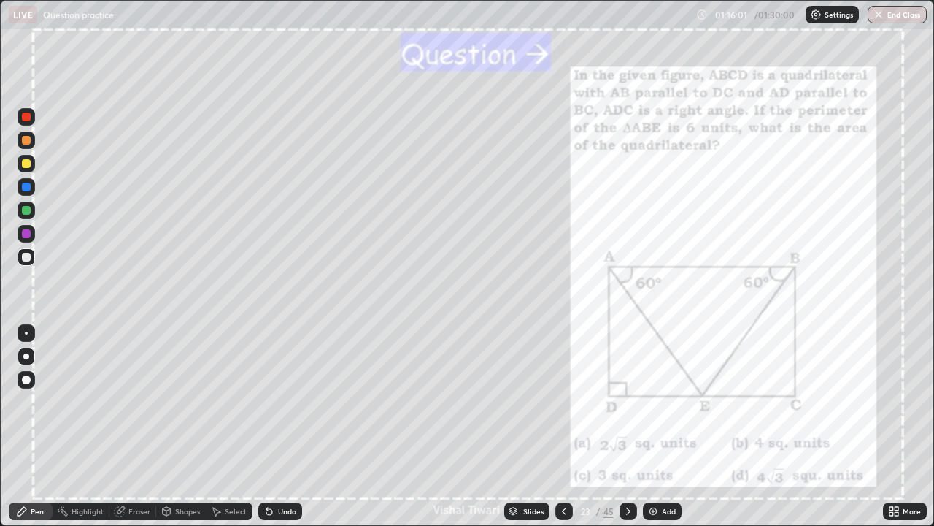
click at [25, 231] on div at bounding box center [26, 233] width 9 height 9
click at [664, 388] on div "Add" at bounding box center [662, 511] width 39 height 18
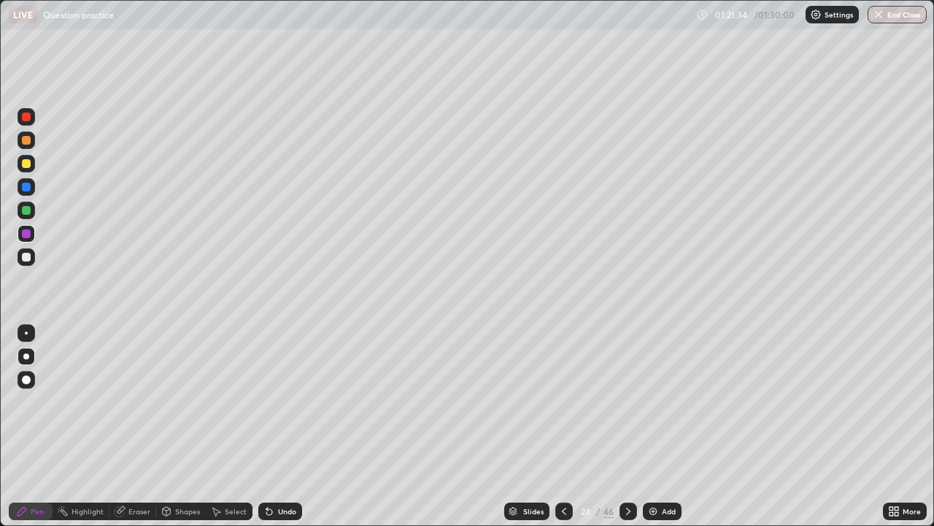
click at [558, 388] on div at bounding box center [565, 511] width 18 height 18
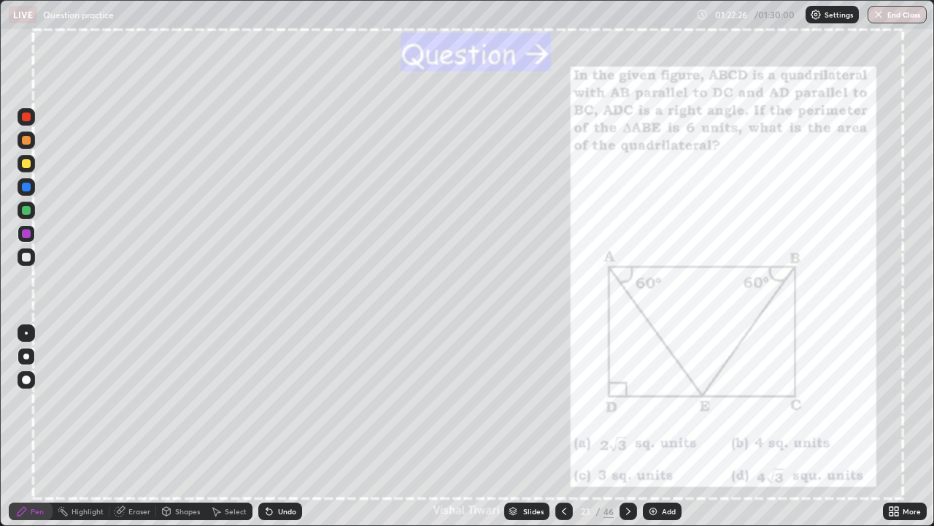
click at [139, 388] on div "Eraser" at bounding box center [139, 510] width 22 height 7
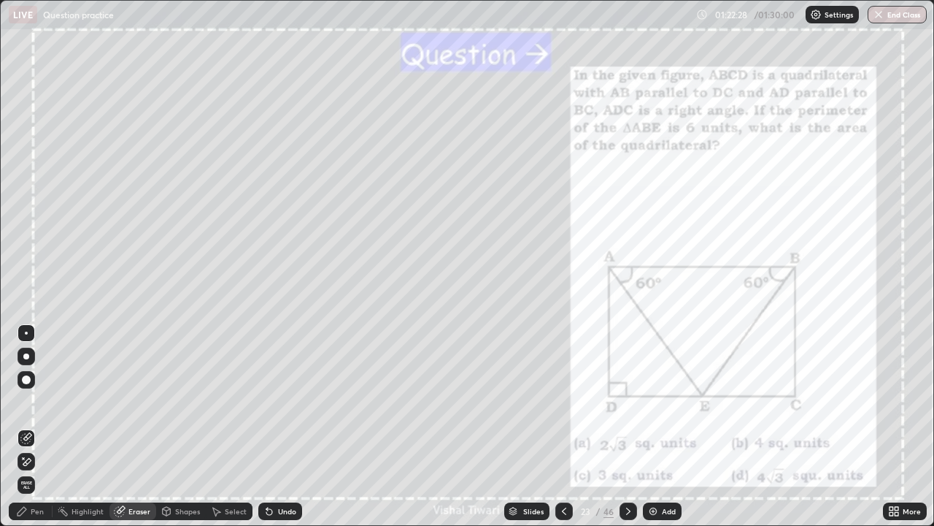
click at [26, 388] on span "Erase all" at bounding box center [26, 484] width 16 height 9
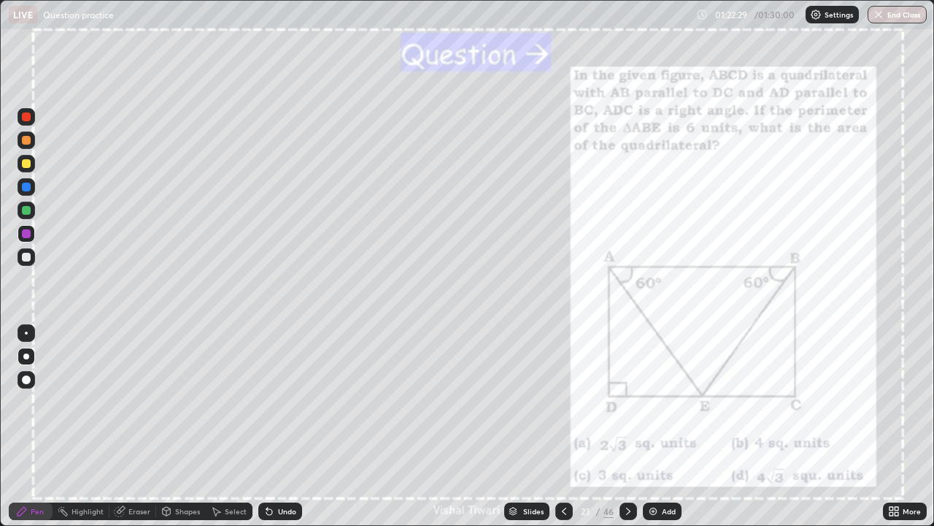
click at [19, 388] on div "Pen" at bounding box center [31, 511] width 44 height 18
click at [534, 388] on div "Slides" at bounding box center [533, 510] width 20 height 7
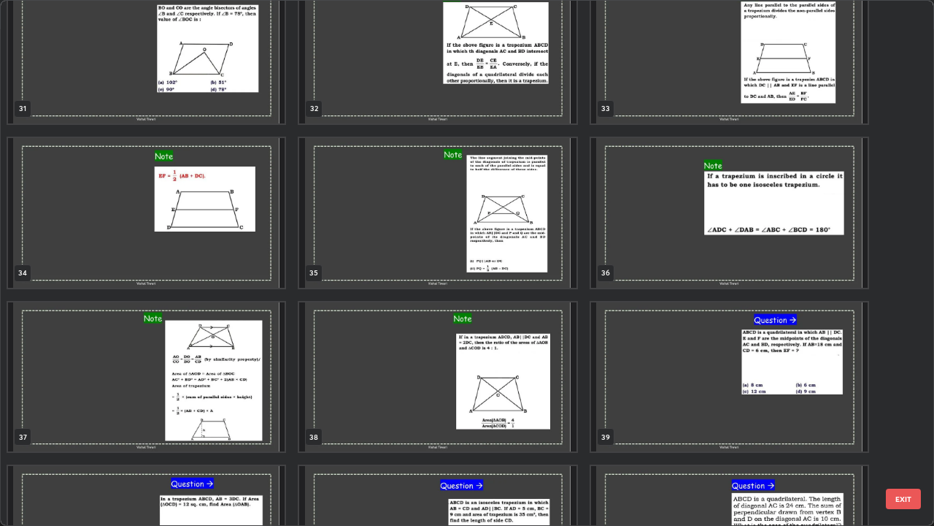
scroll to position [1687, 0]
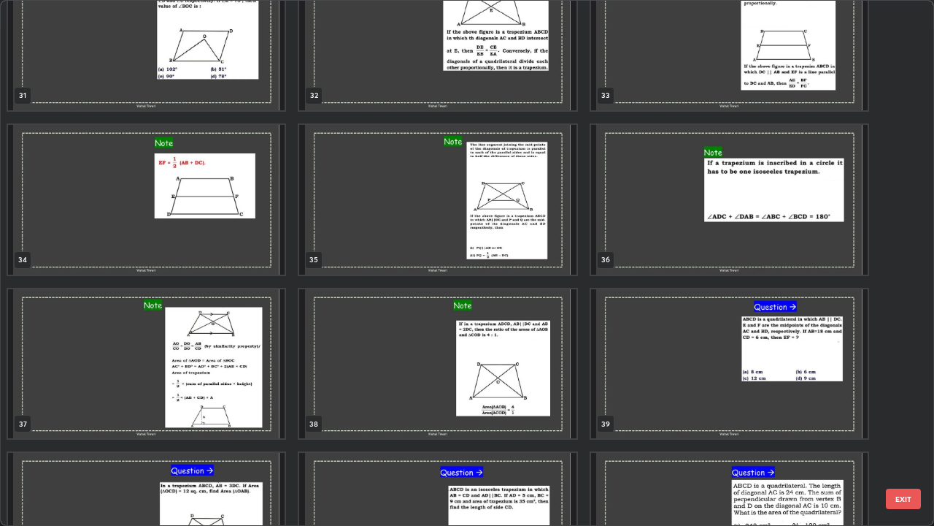
click at [590, 388] on div "39" at bounding box center [730, 364] width 280 height 153
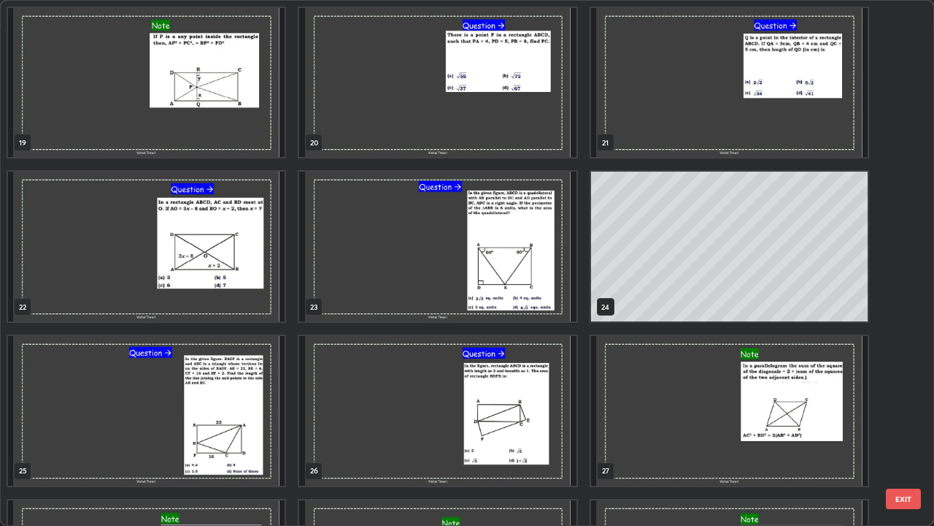
scroll to position [988, 0]
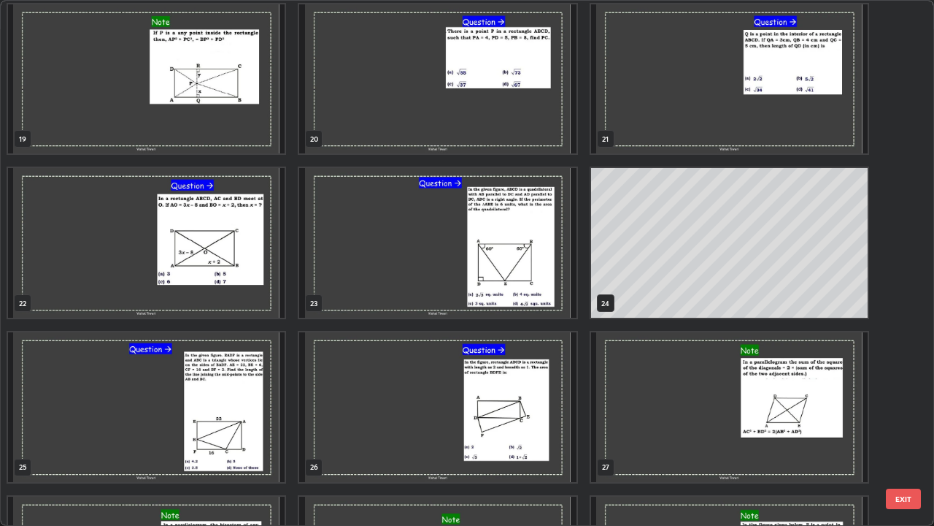
click at [232, 388] on img "grid" at bounding box center [146, 407] width 277 height 150
click at [215, 388] on img "grid" at bounding box center [146, 407] width 277 height 150
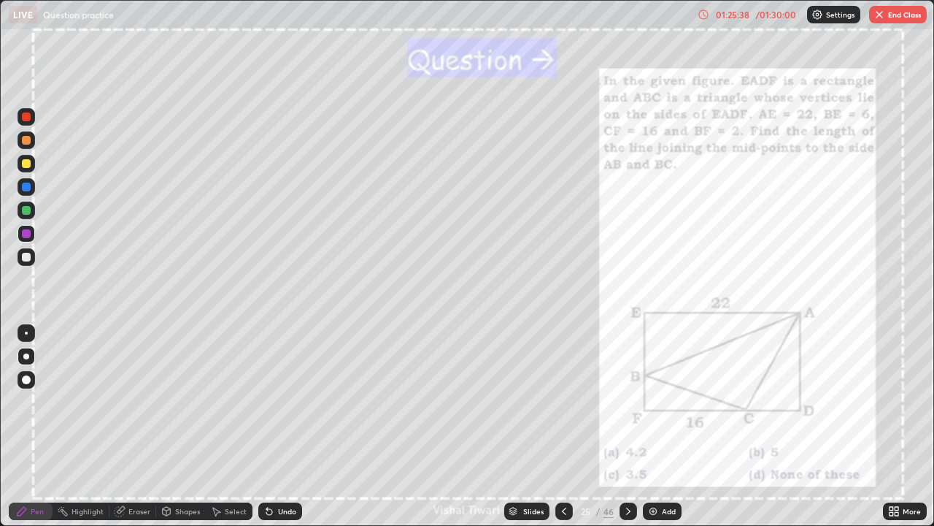
click at [898, 17] on button "End Class" at bounding box center [899, 15] width 58 height 18
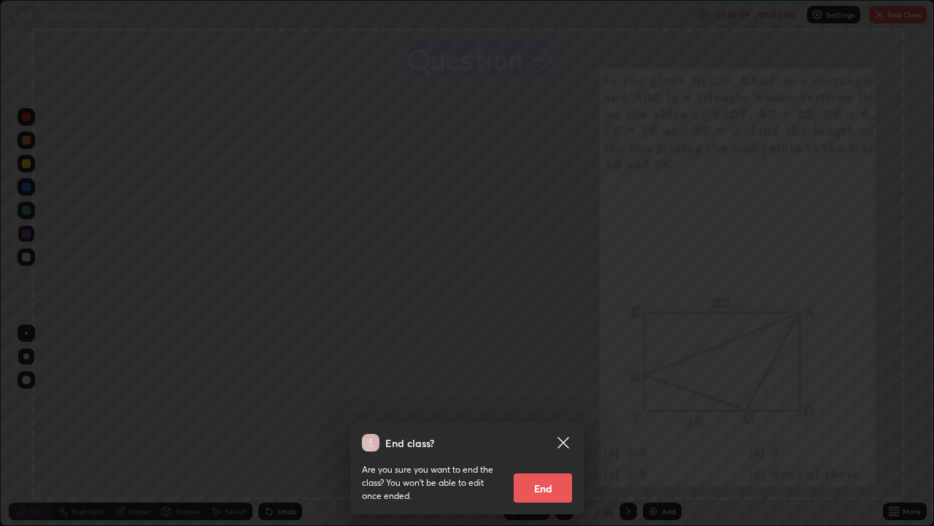
click at [540, 388] on button "End" at bounding box center [543, 487] width 58 height 29
